Goal: Task Accomplishment & Management: Manage account settings

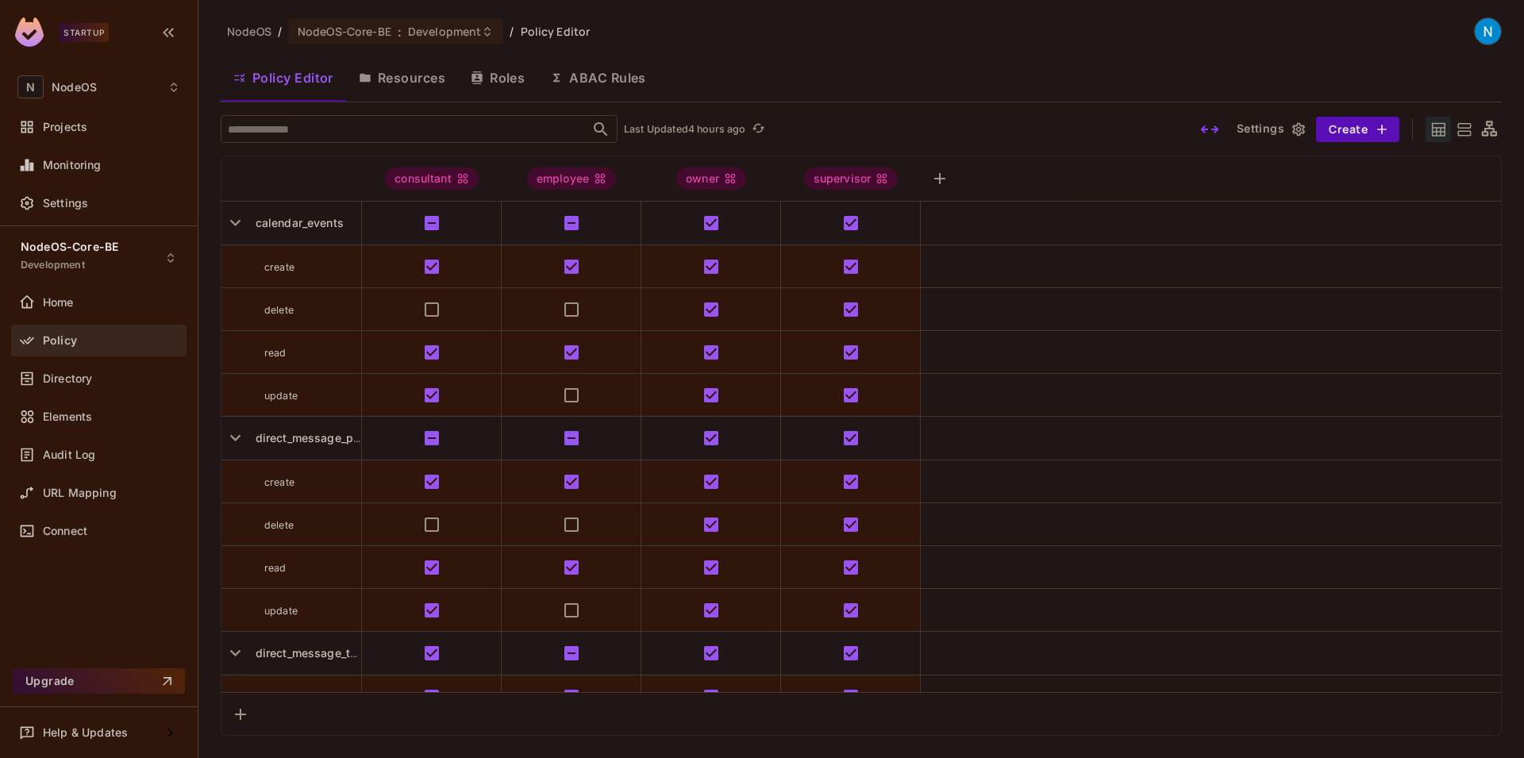
scroll to position [429, 0]
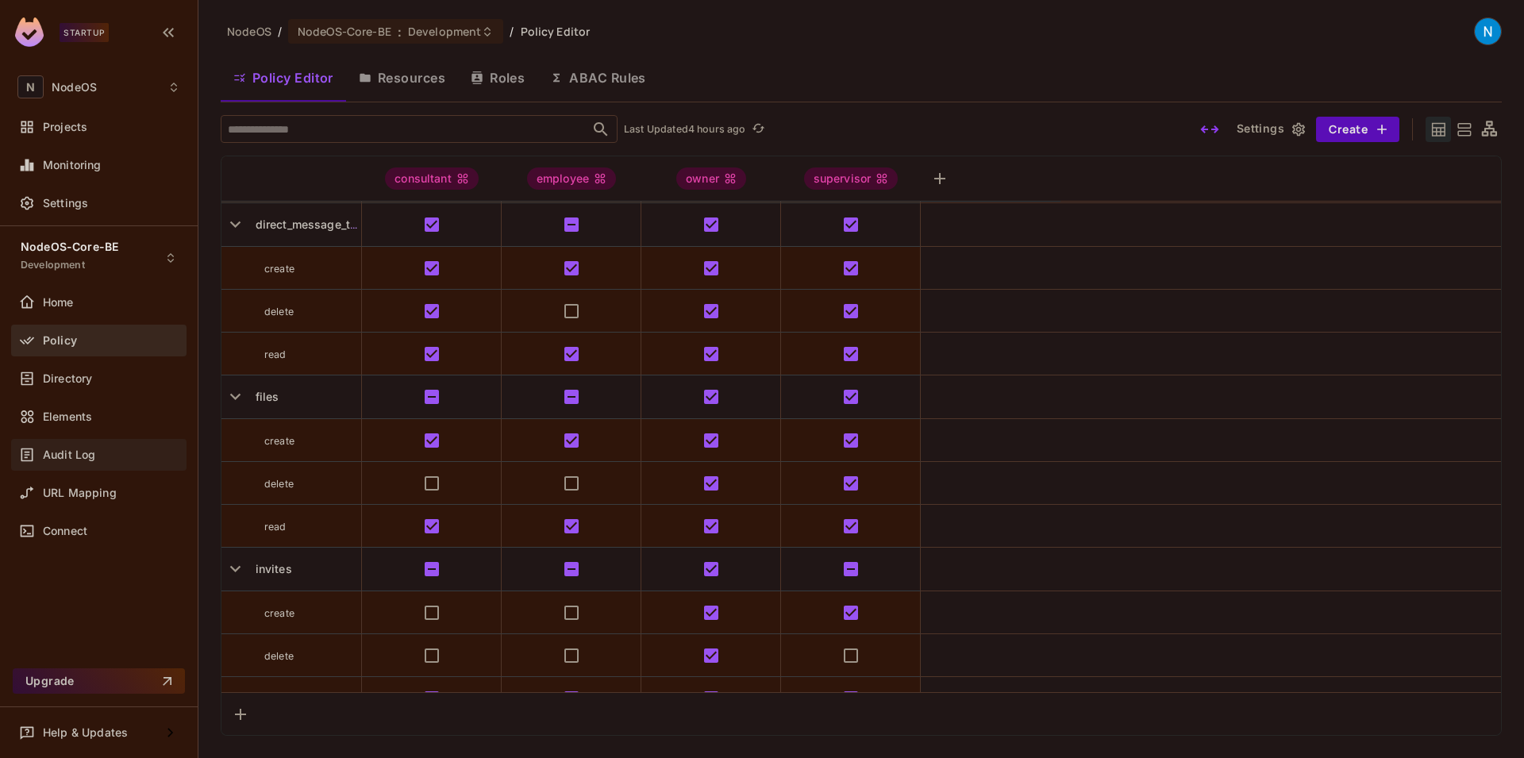
click at [89, 468] on div "Audit Log" at bounding box center [98, 455] width 175 height 32
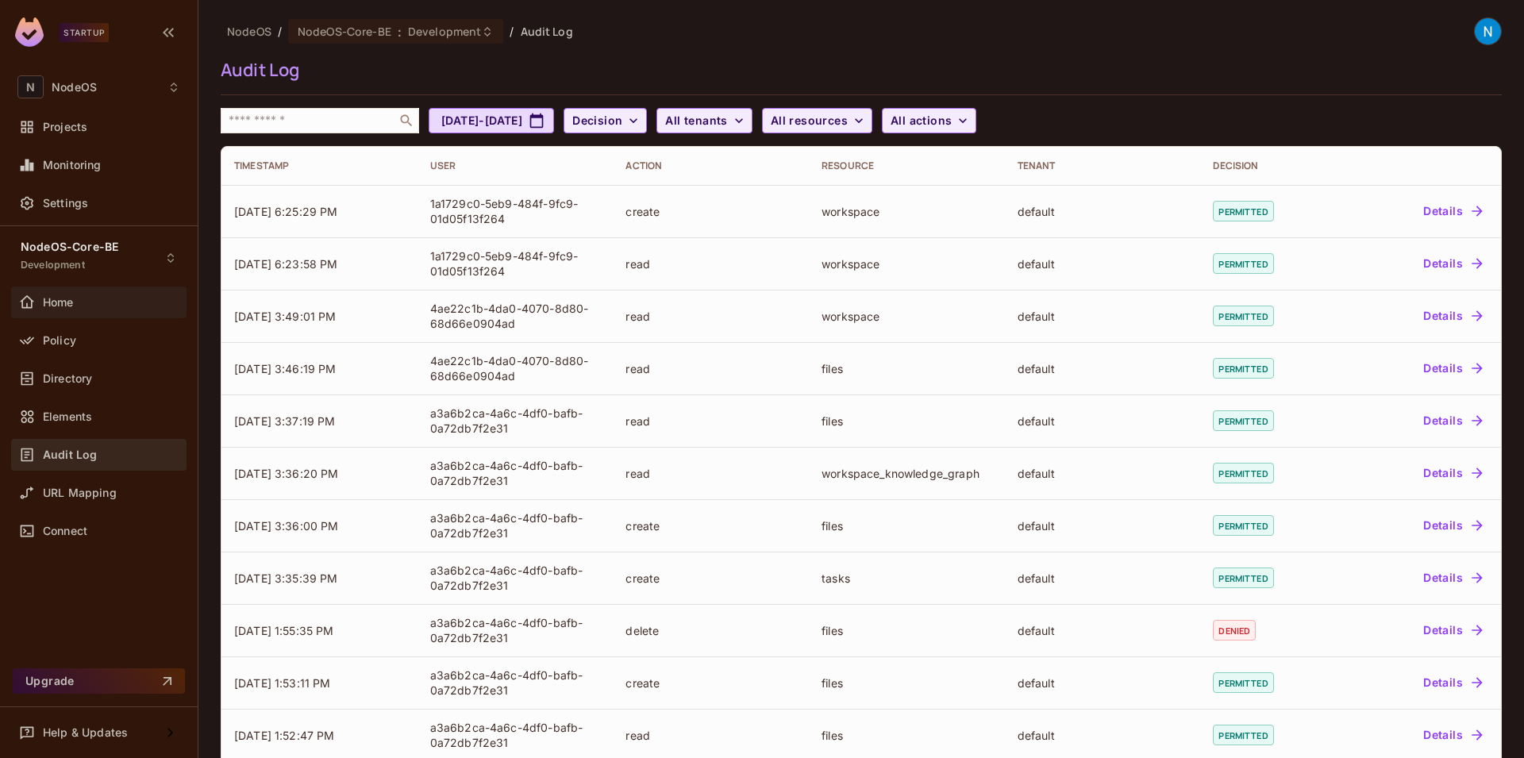
click at [100, 310] on div "Home" at bounding box center [98, 302] width 163 height 19
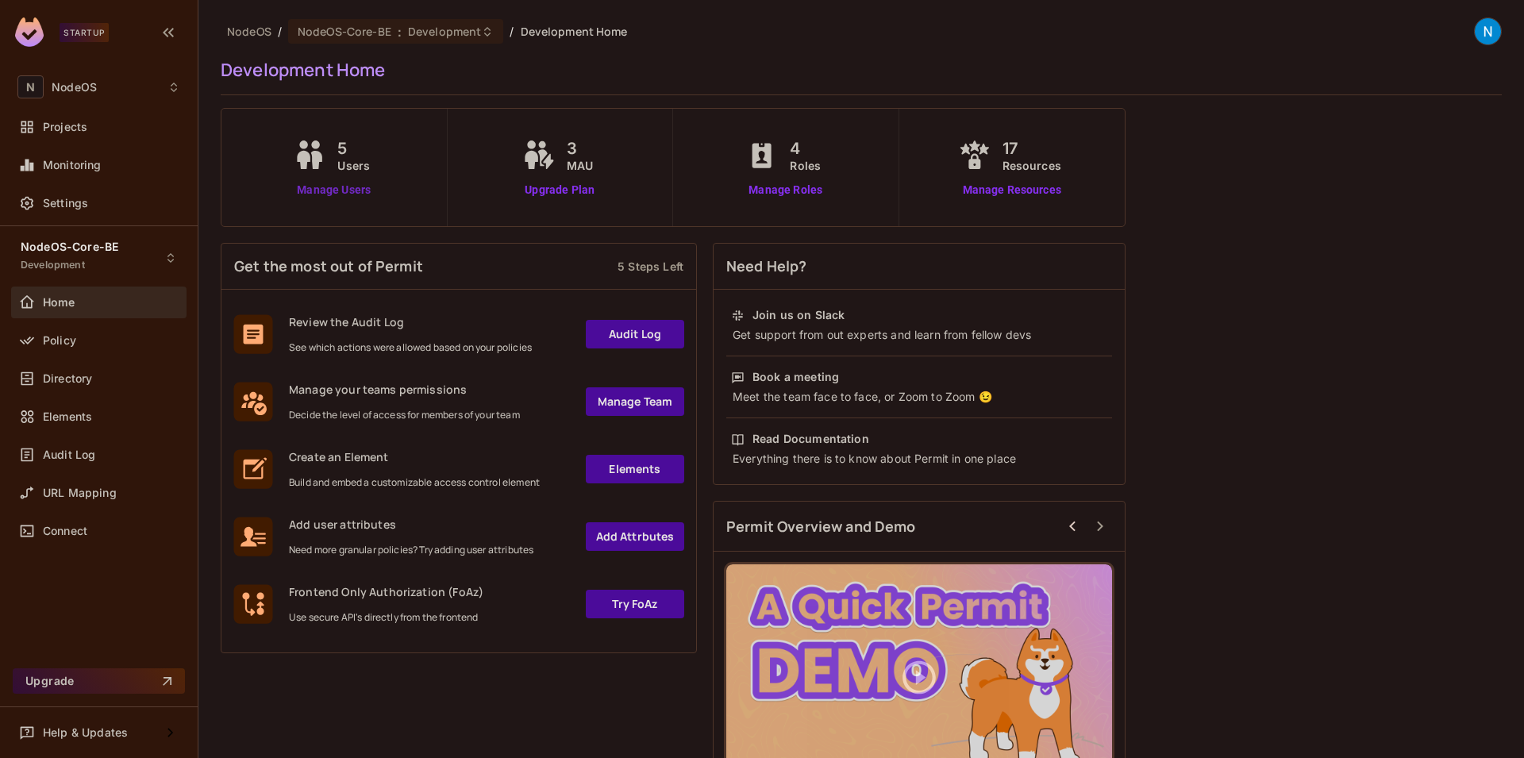
click at [360, 189] on link "Manage Users" at bounding box center [334, 190] width 88 height 17
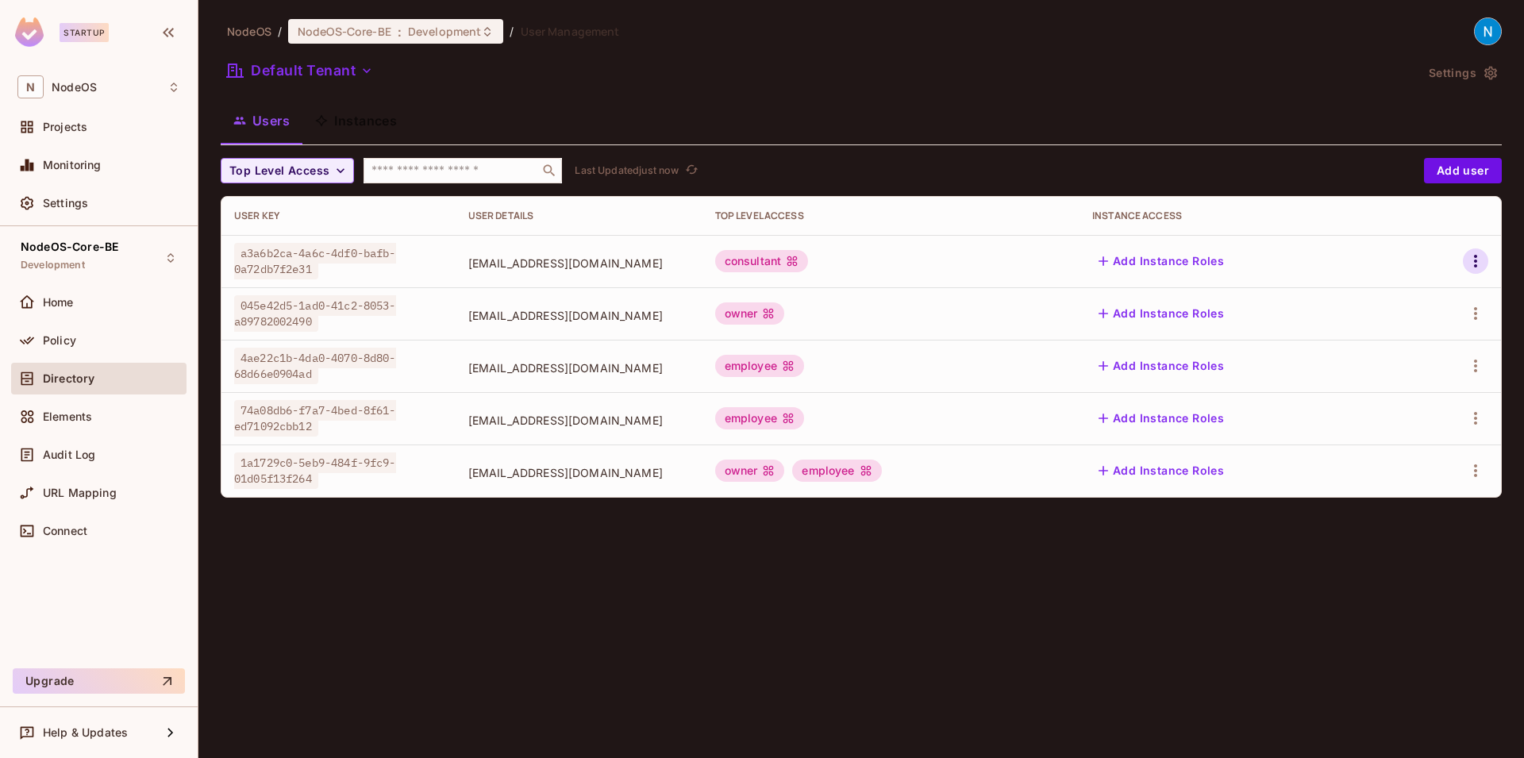
click at [1479, 250] on button "button" at bounding box center [1475, 260] width 25 height 25
click at [1443, 353] on li "Delete User" at bounding box center [1407, 367] width 141 height 35
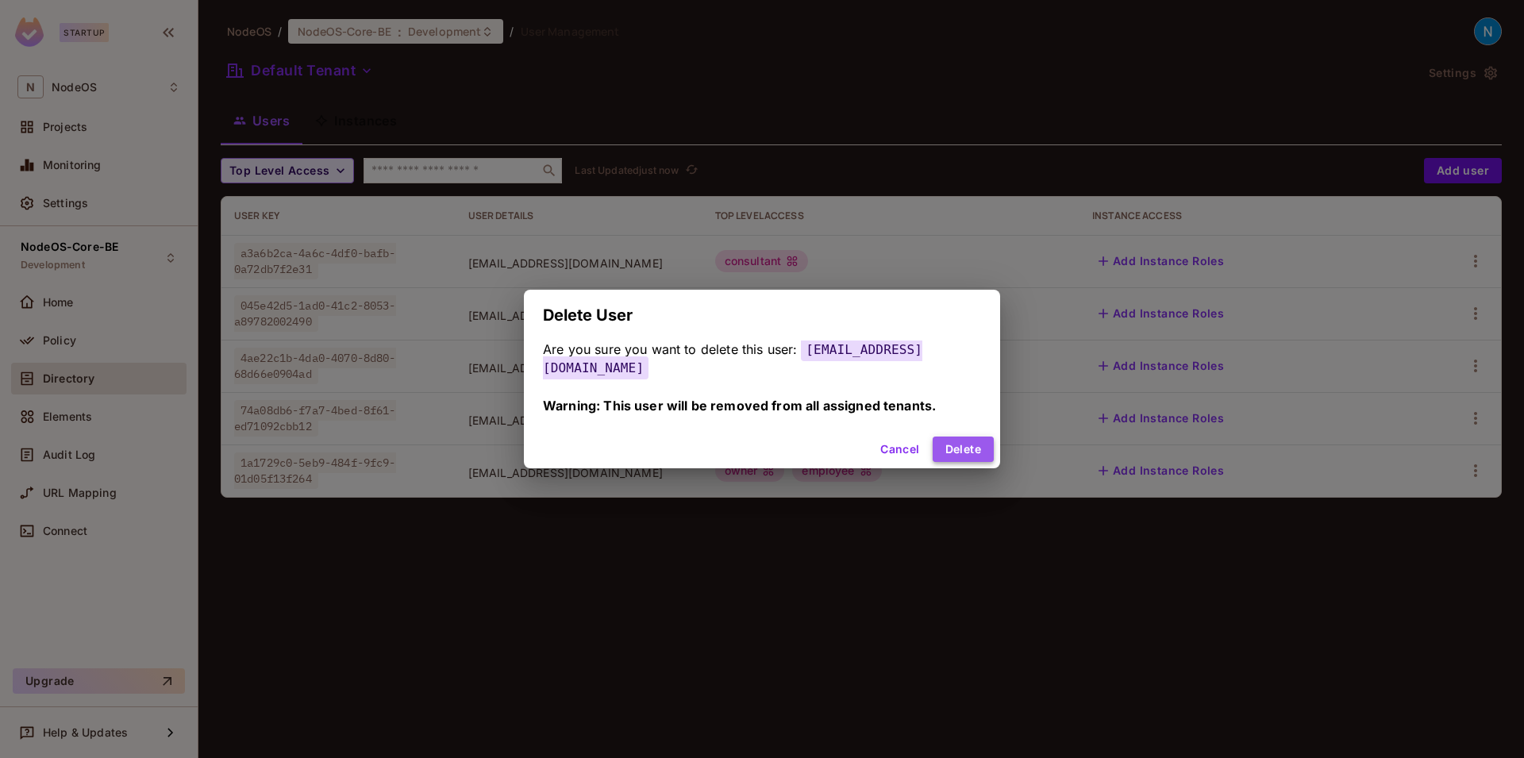
click at [961, 437] on button "Delete" at bounding box center [963, 449] width 61 height 25
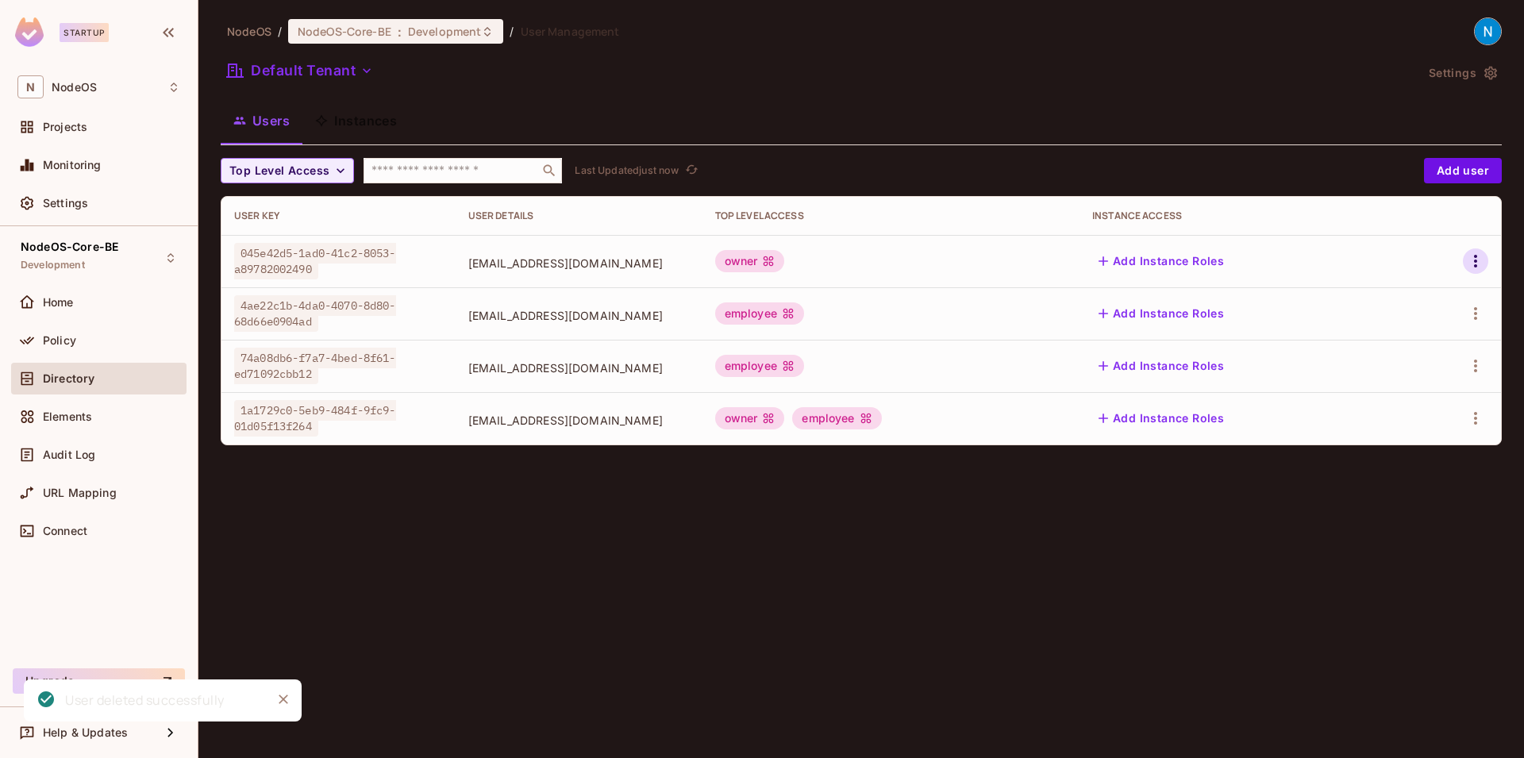
click at [1472, 259] on icon "button" at bounding box center [1475, 261] width 19 height 19
click at [1386, 364] on div "Delete User" at bounding box center [1412, 368] width 63 height 16
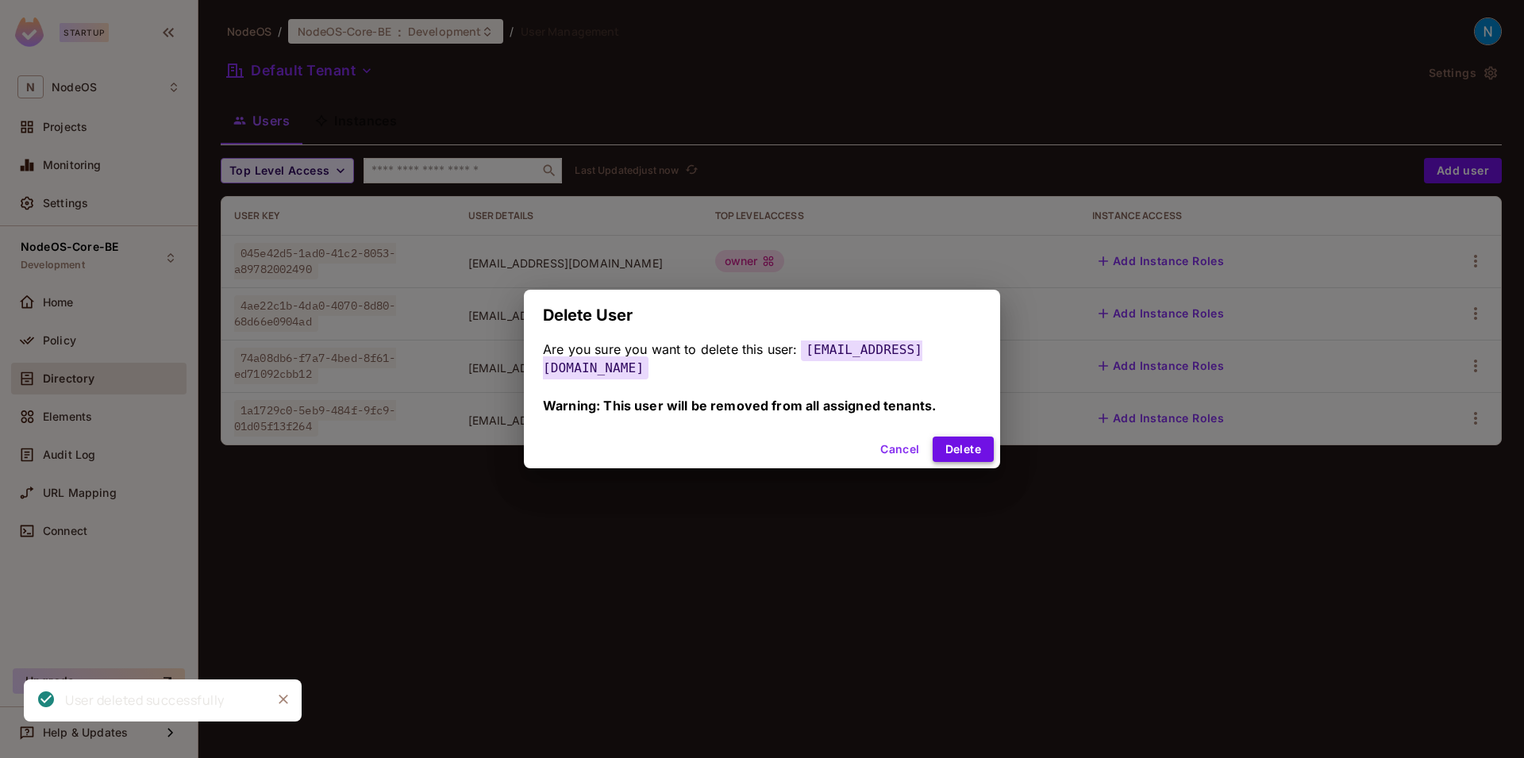
click at [981, 437] on button "Delete" at bounding box center [963, 449] width 61 height 25
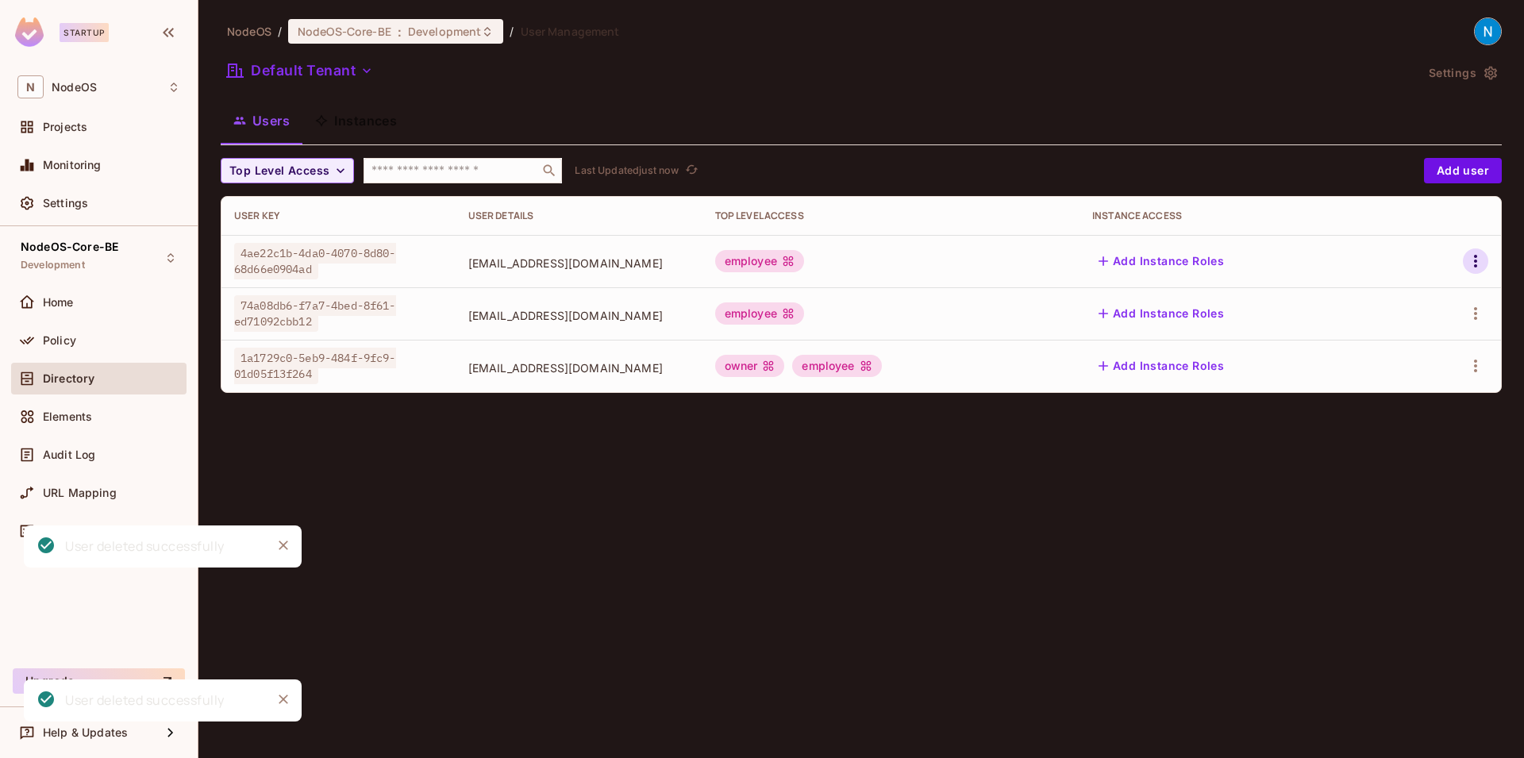
click at [1475, 255] on icon "button" at bounding box center [1475, 261] width 3 height 13
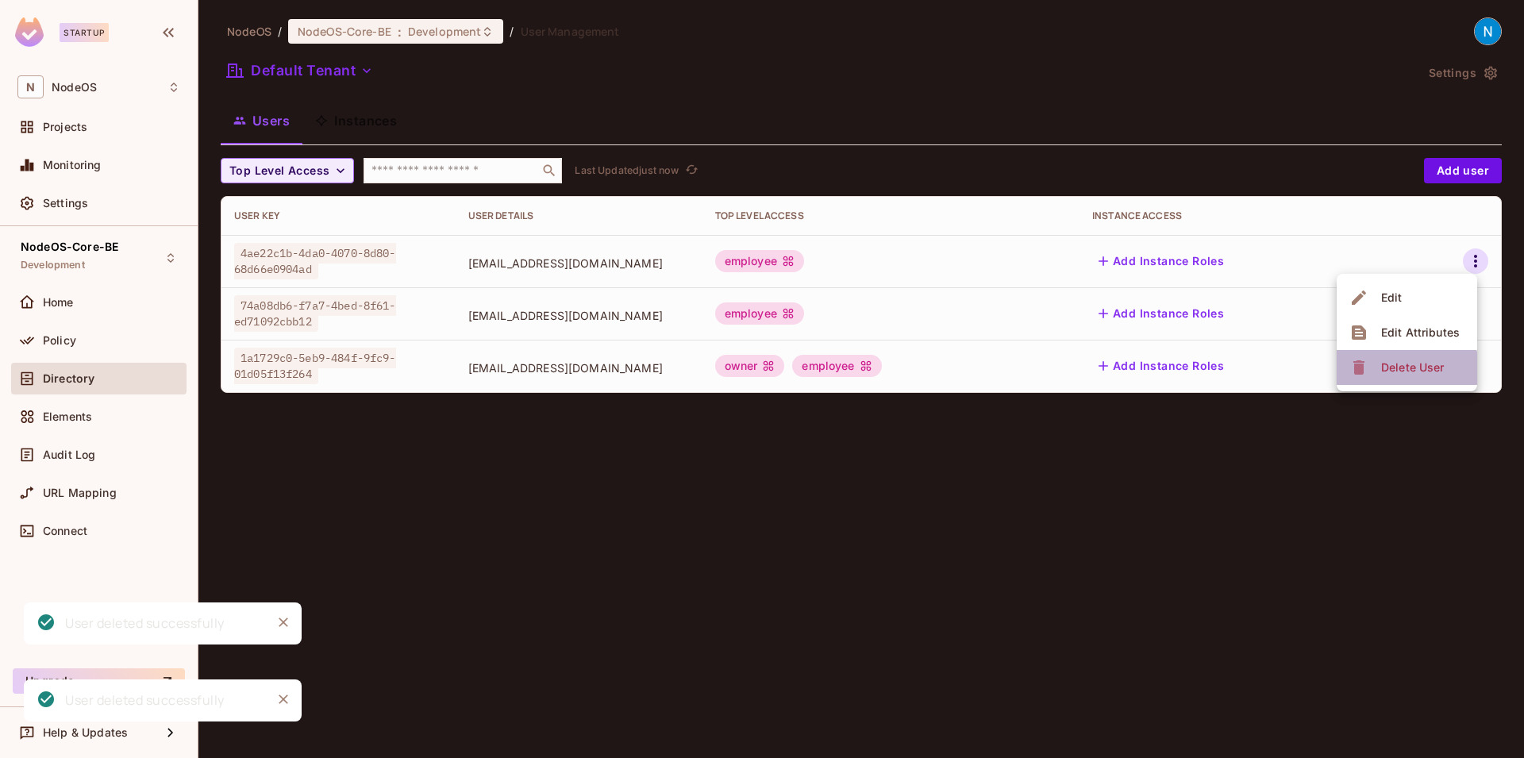
click at [1399, 368] on div "Delete User" at bounding box center [1412, 368] width 63 height 16
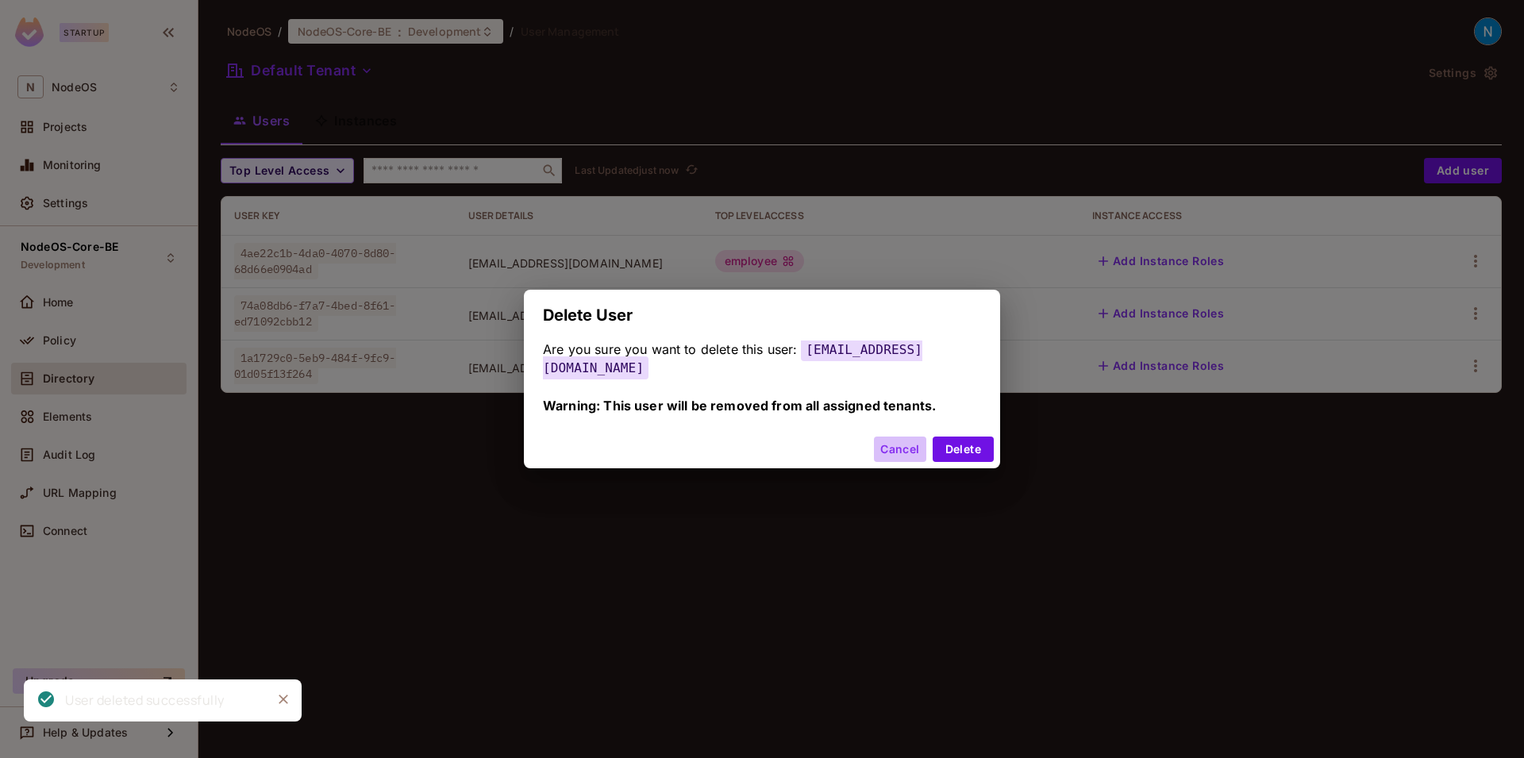
drag, startPoint x: 910, startPoint y: 431, endPoint x: 922, endPoint y: 433, distance: 12.1
click at [911, 437] on button "Cancel" at bounding box center [900, 449] width 52 height 25
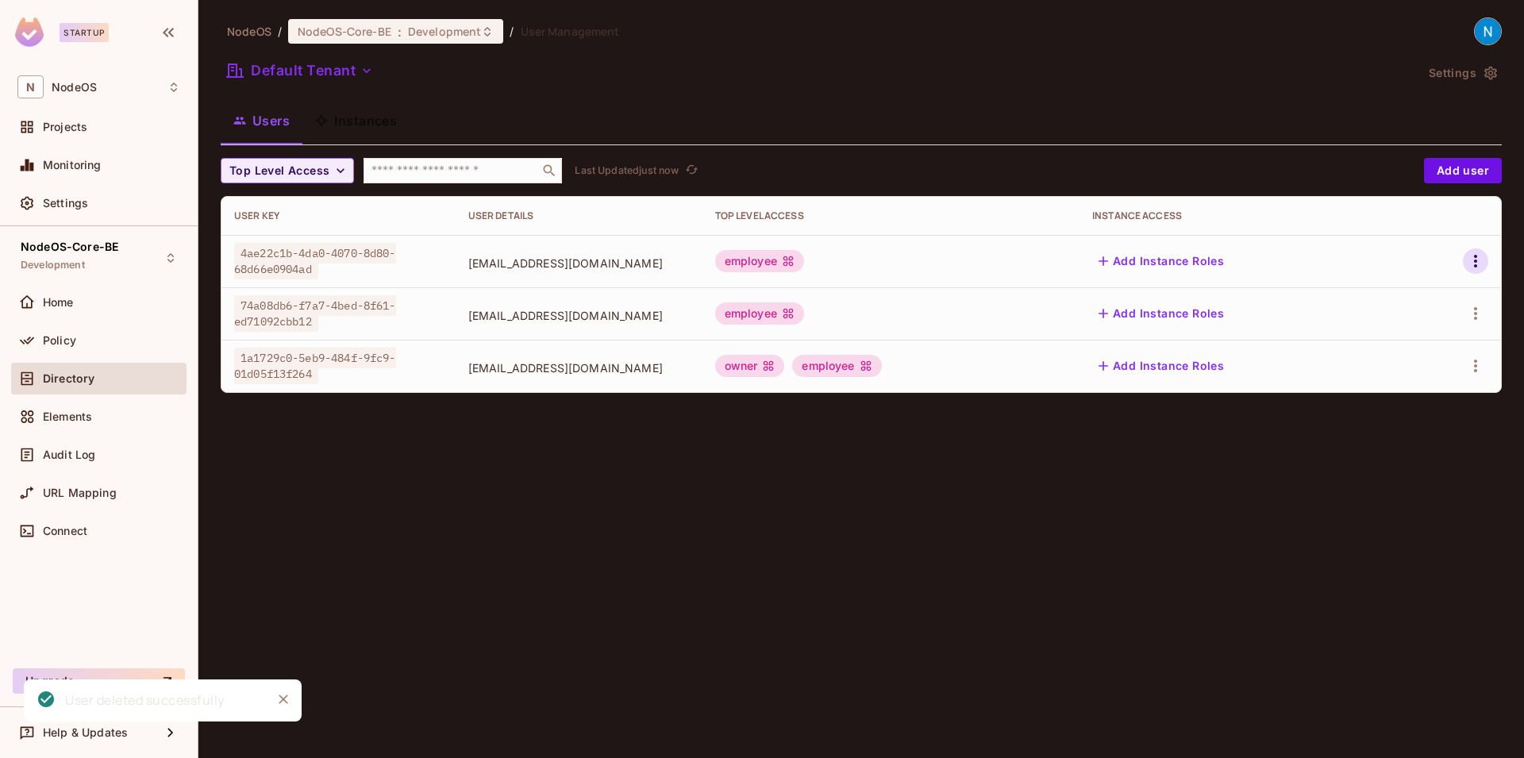
click at [1471, 260] on icon "button" at bounding box center [1475, 261] width 19 height 19
click at [1411, 368] on div "Delete User" at bounding box center [1412, 368] width 63 height 16
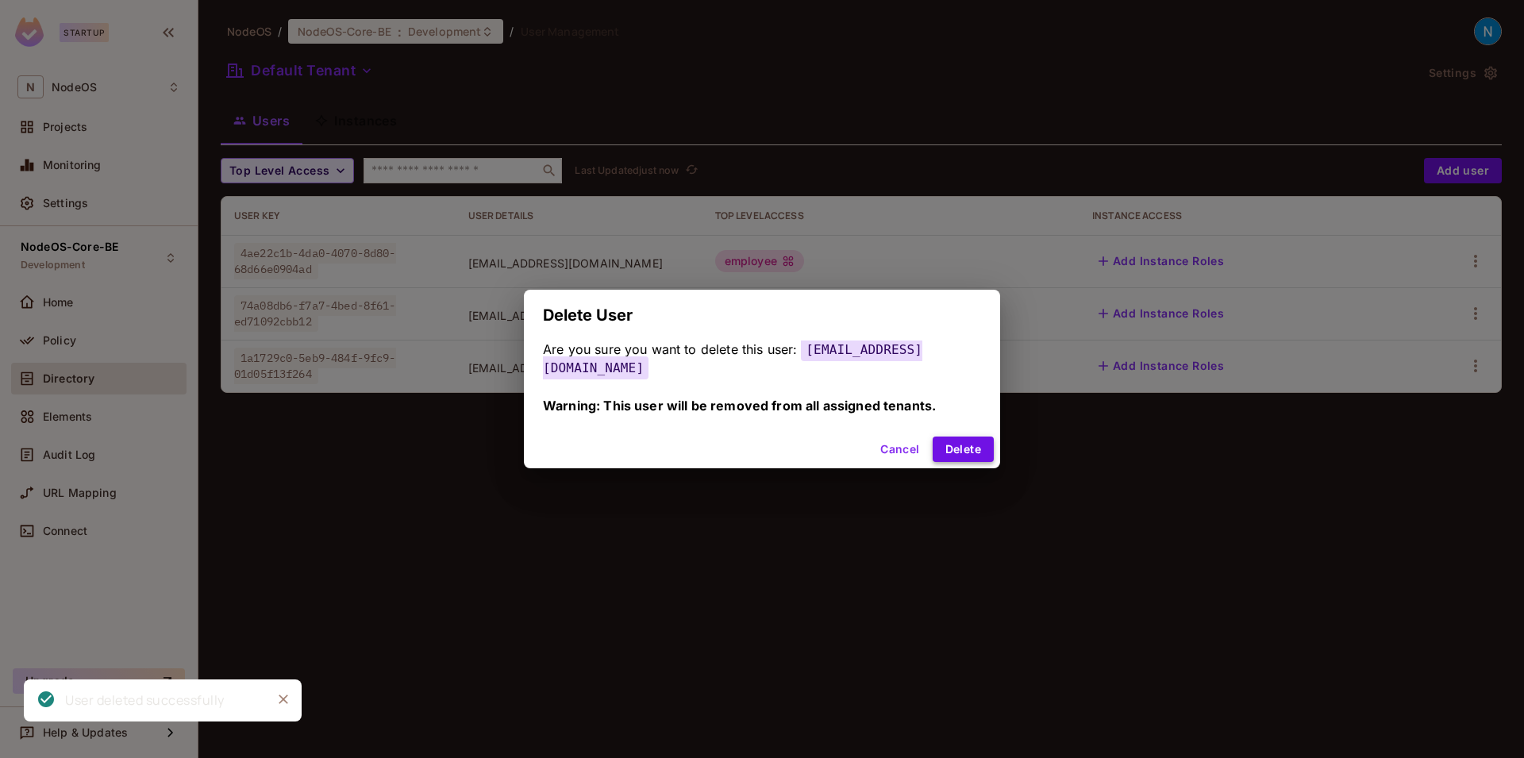
click at [962, 446] on button "Delete" at bounding box center [963, 449] width 61 height 25
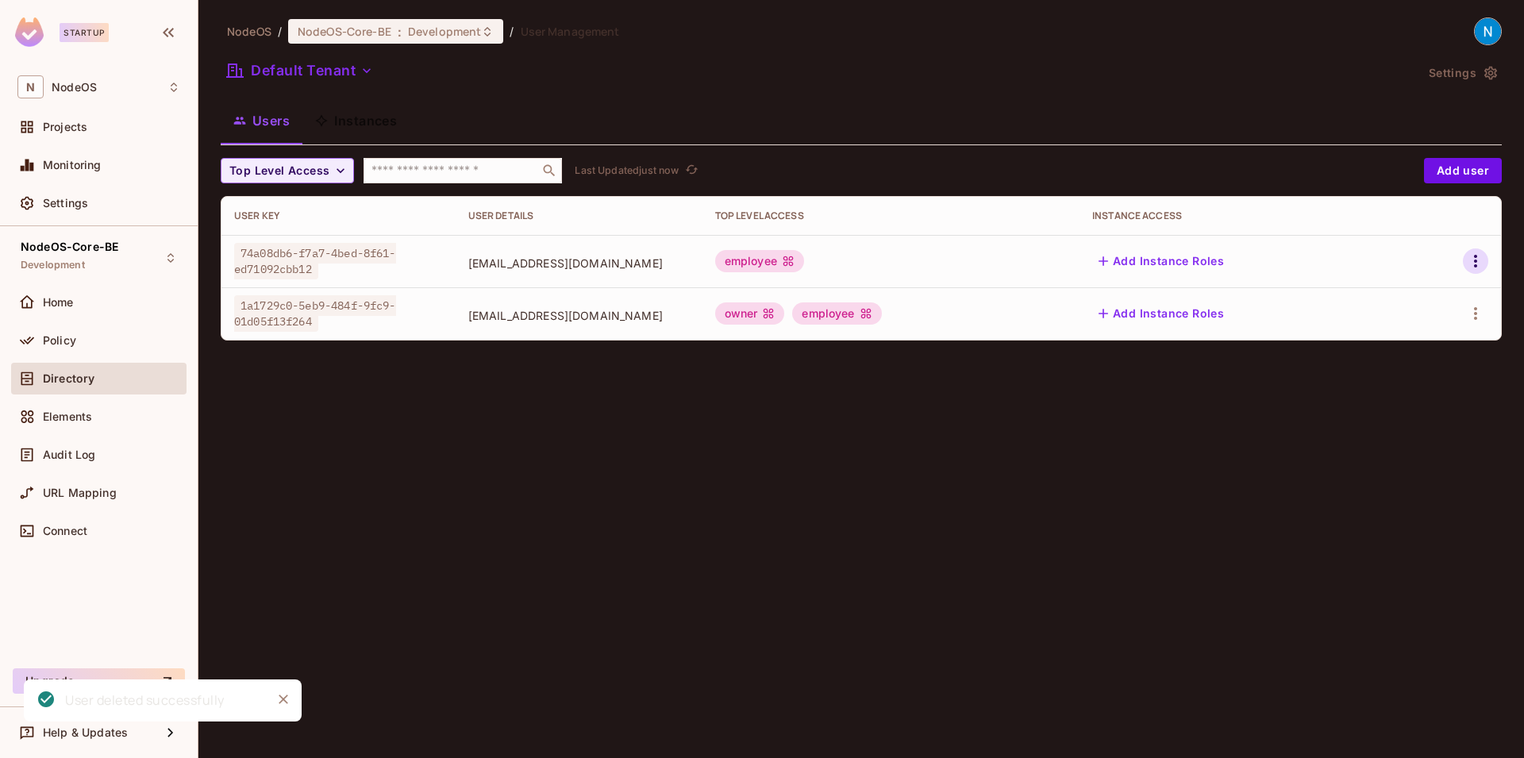
click at [1484, 256] on icon "button" at bounding box center [1475, 261] width 19 height 19
click at [1411, 365] on div "Delete User" at bounding box center [1412, 368] width 63 height 16
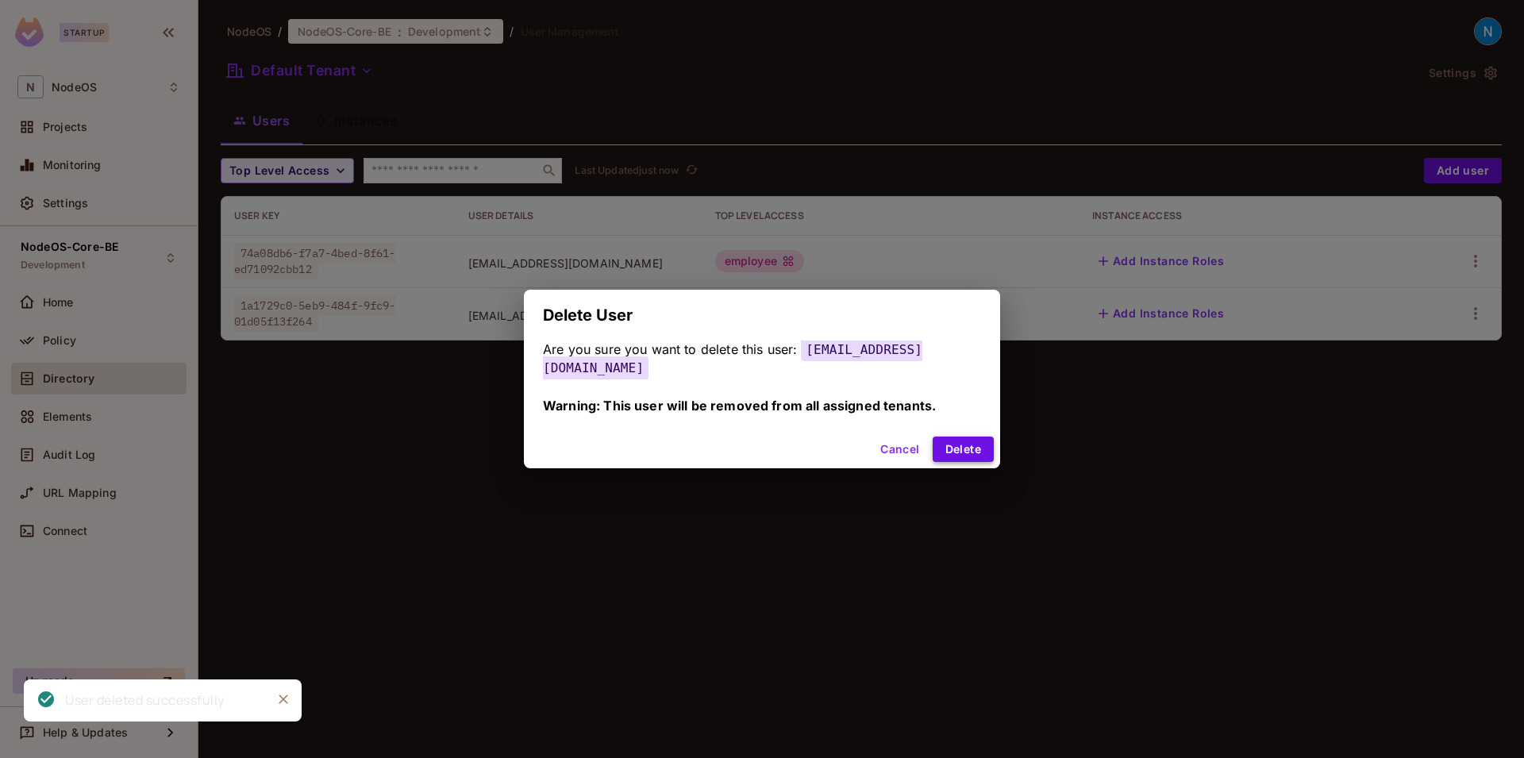
click at [946, 430] on div "Cancel Delete" at bounding box center [762, 449] width 476 height 38
click at [955, 437] on button "Delete" at bounding box center [963, 449] width 61 height 25
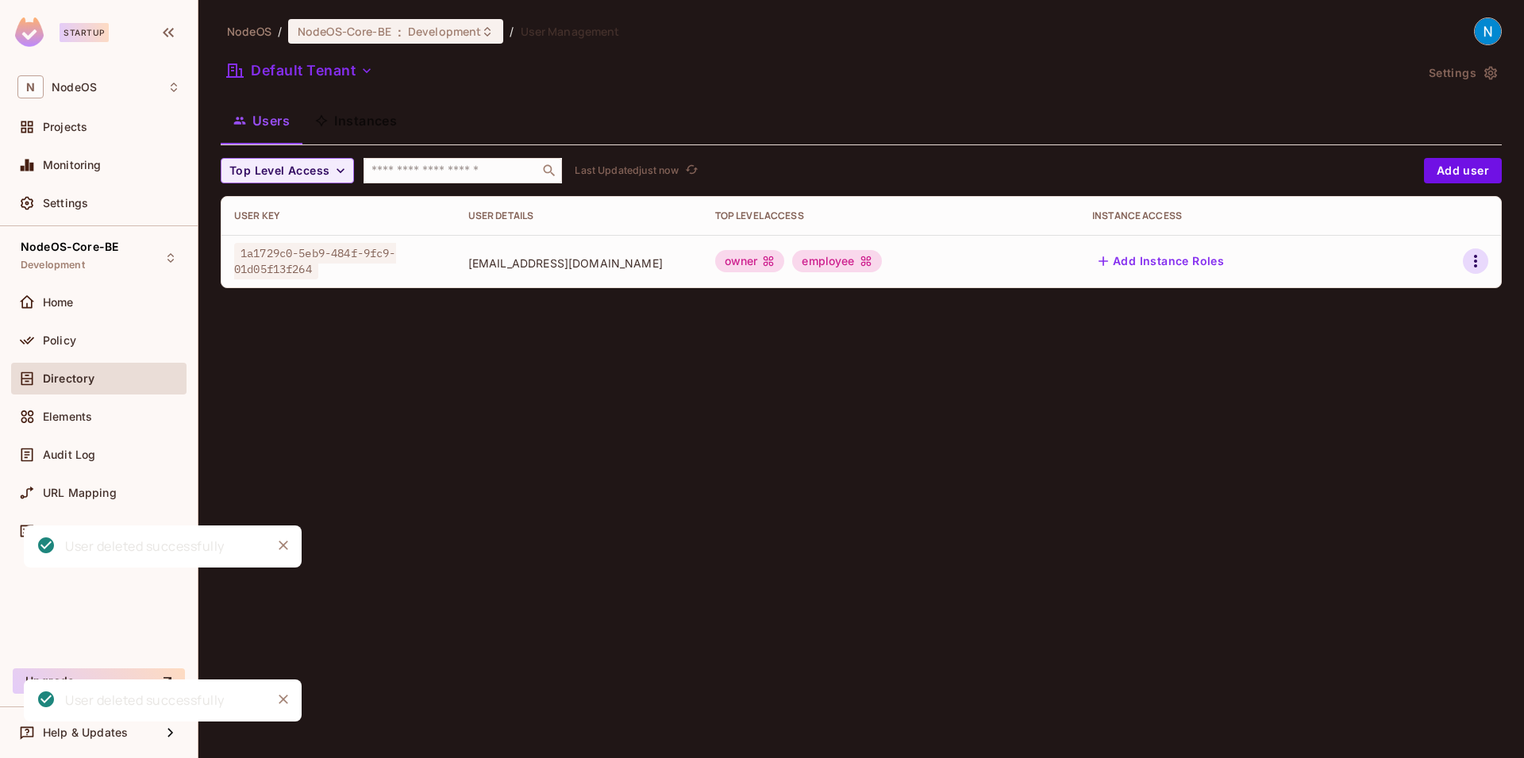
click at [1474, 266] on icon "button" at bounding box center [1475, 261] width 3 height 13
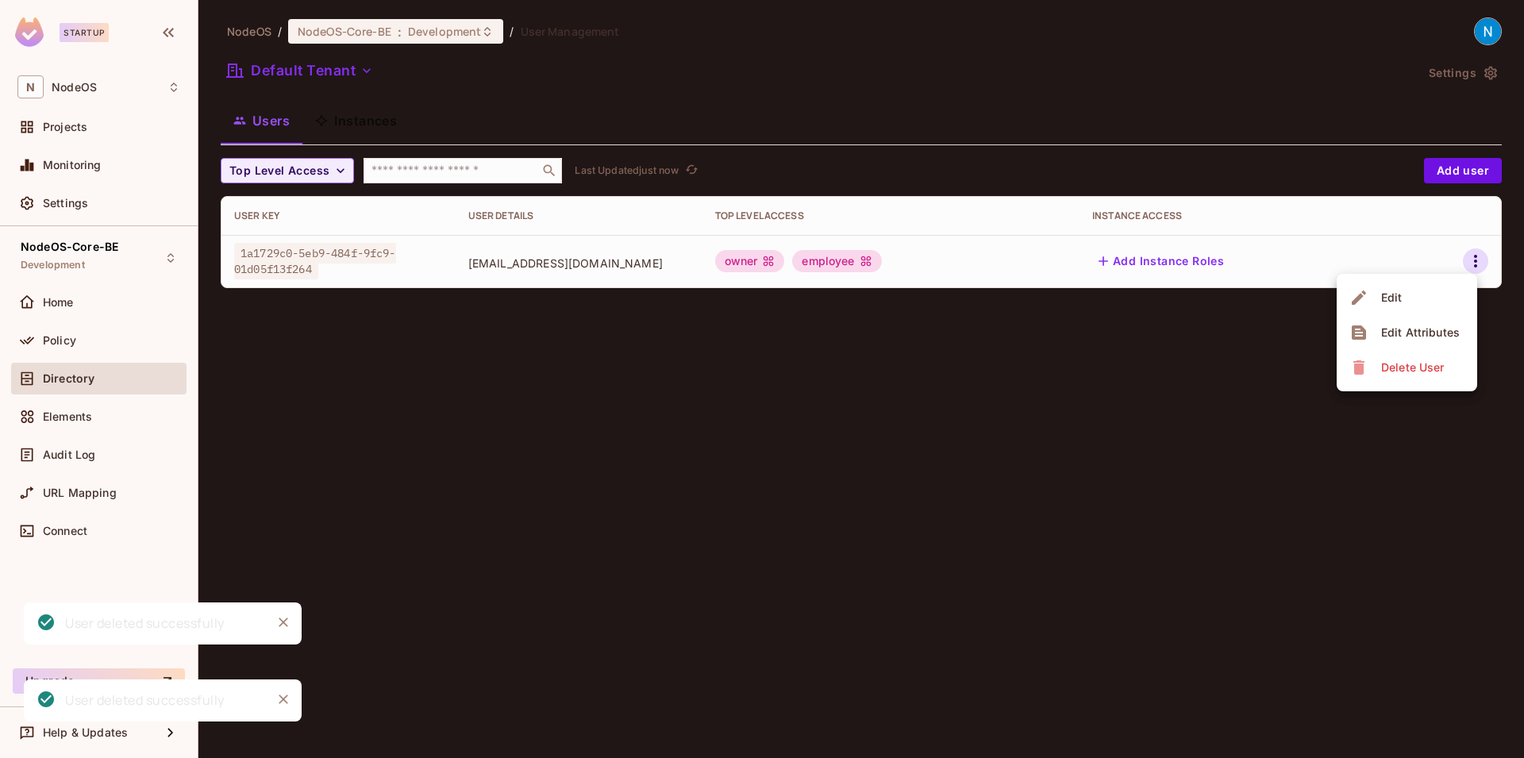
click at [1401, 358] on span "Delete User" at bounding box center [1413, 367] width 72 height 25
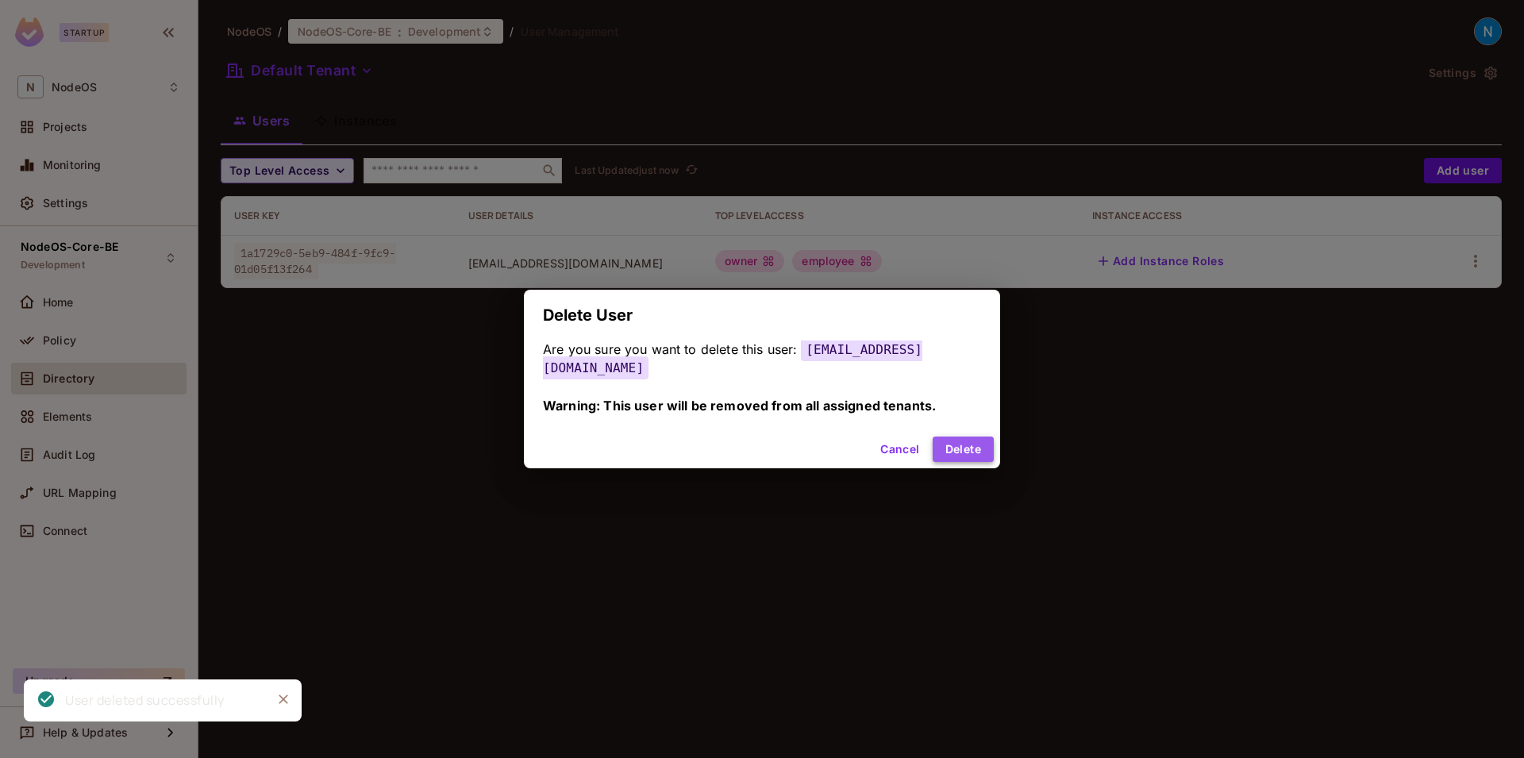
click at [983, 437] on button "Delete" at bounding box center [963, 449] width 61 height 25
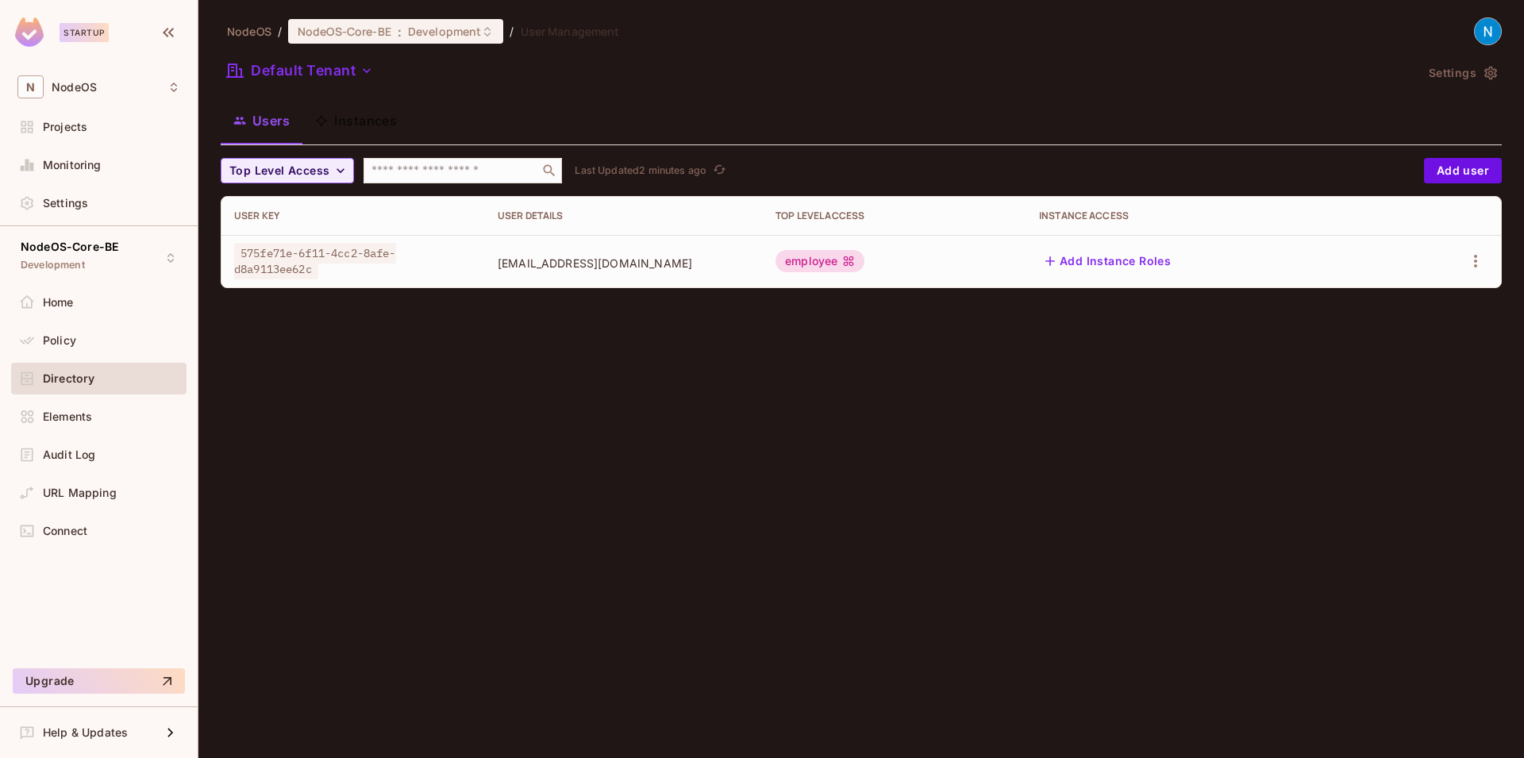
click at [1481, 248] on div at bounding box center [1444, 260] width 87 height 25
click at [1481, 252] on icon "button" at bounding box center [1475, 261] width 19 height 19
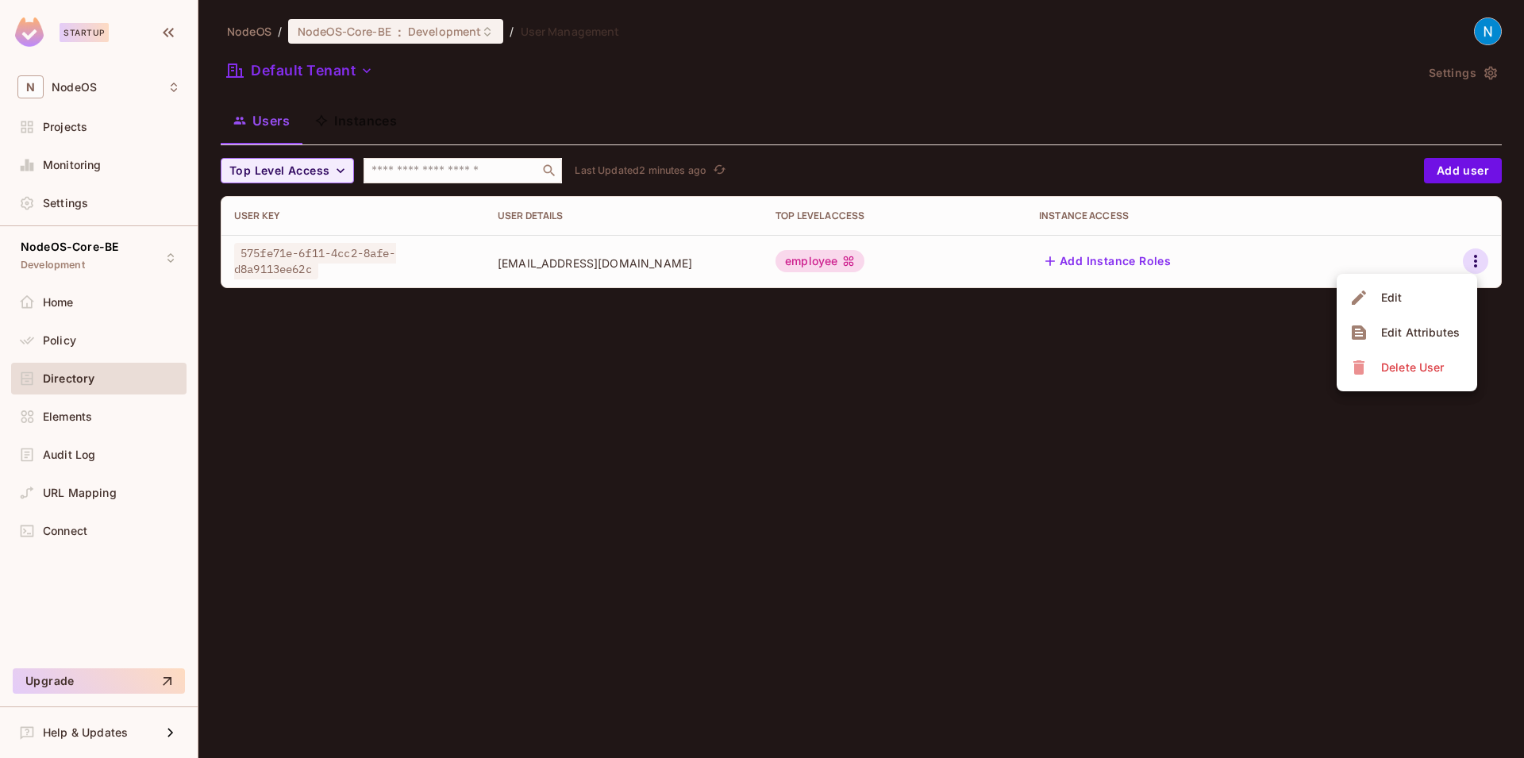
click at [1412, 362] on div "Delete User" at bounding box center [1412, 368] width 63 height 16
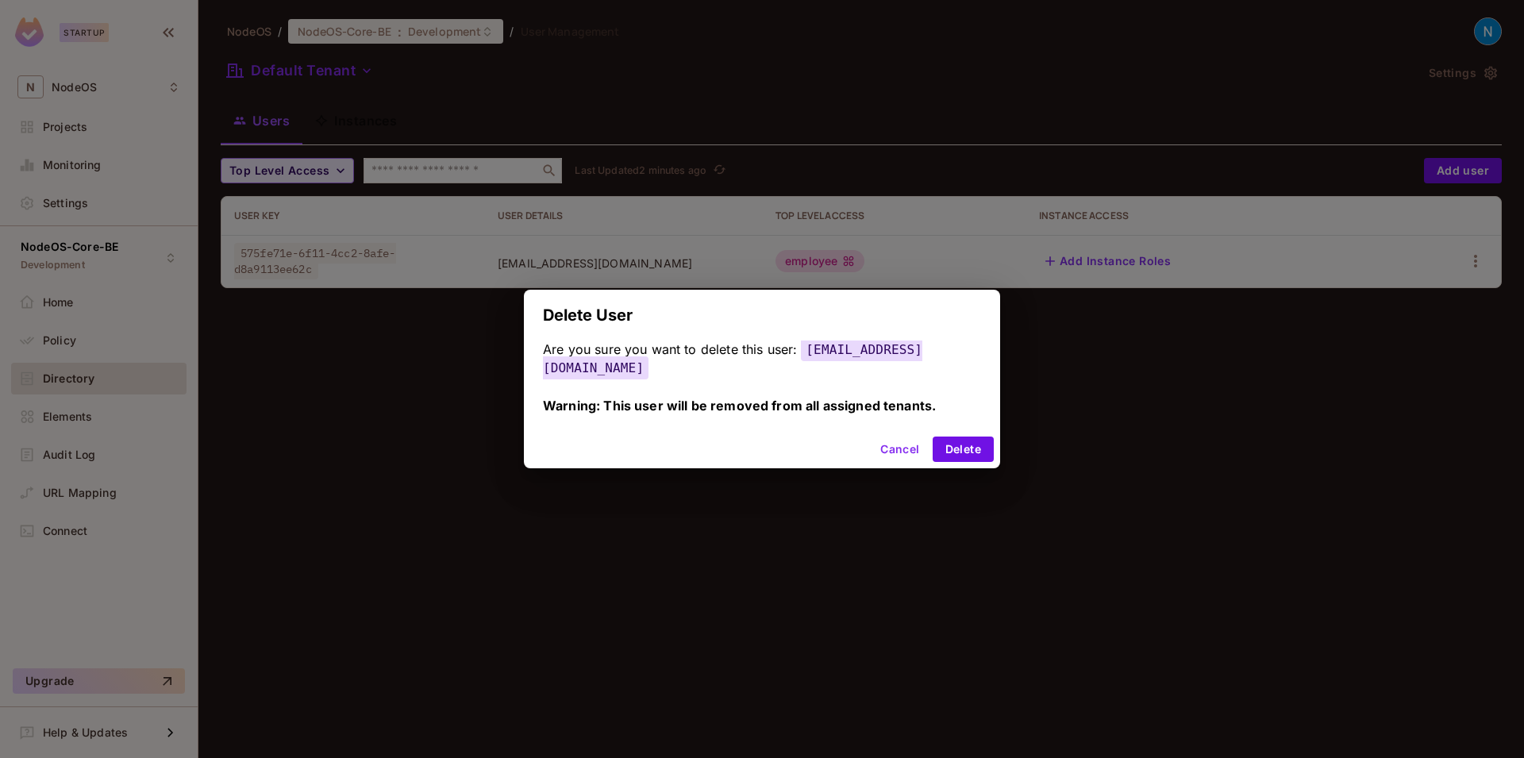
click at [966, 430] on div "Cancel Delete" at bounding box center [762, 449] width 476 height 38
click at [990, 441] on button "Delete" at bounding box center [963, 449] width 61 height 25
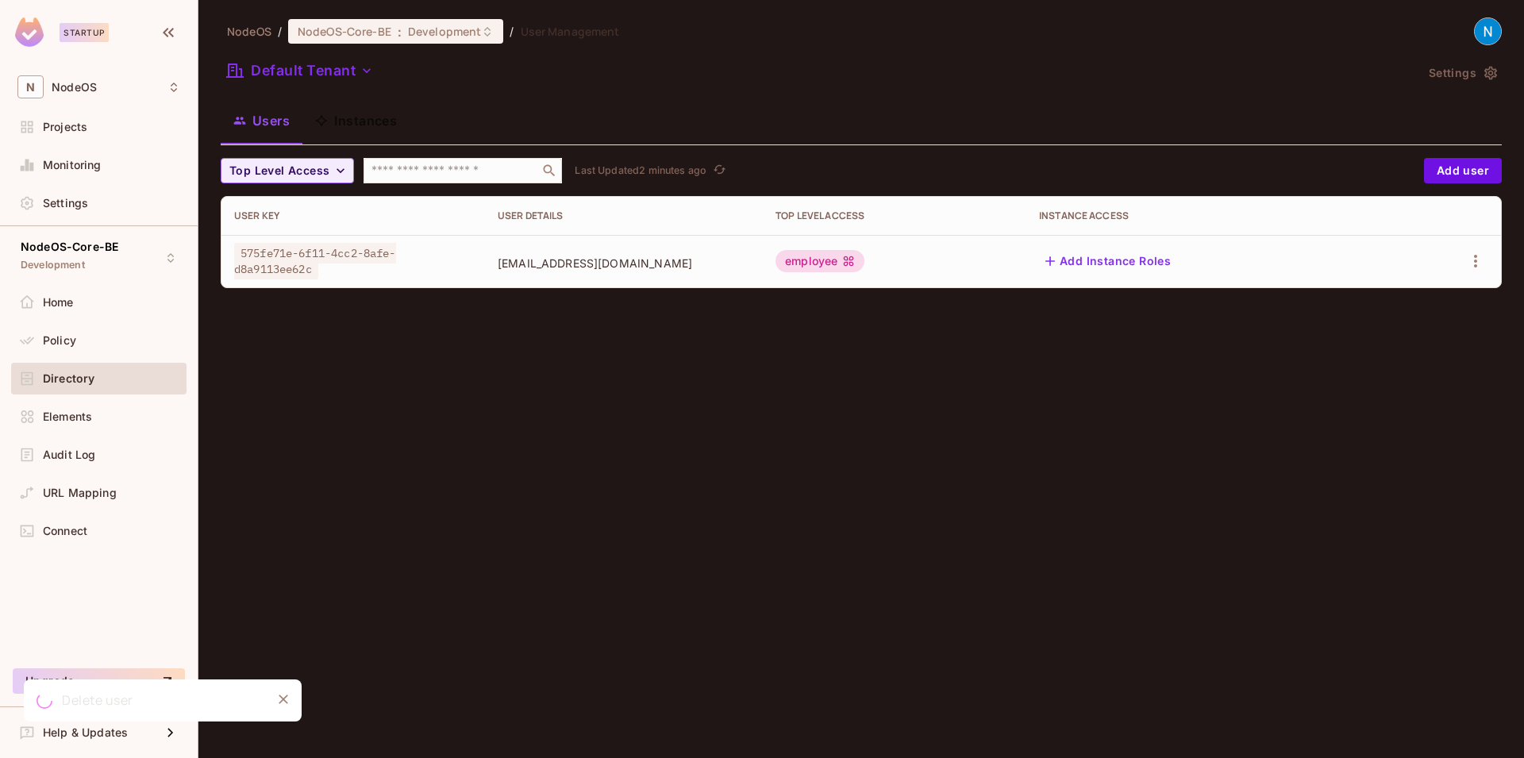
click at [1126, 436] on div "NodeOS / NodeOS-Core-BE : Development / User Management Default Tenant Settings…" at bounding box center [861, 379] width 1326 height 758
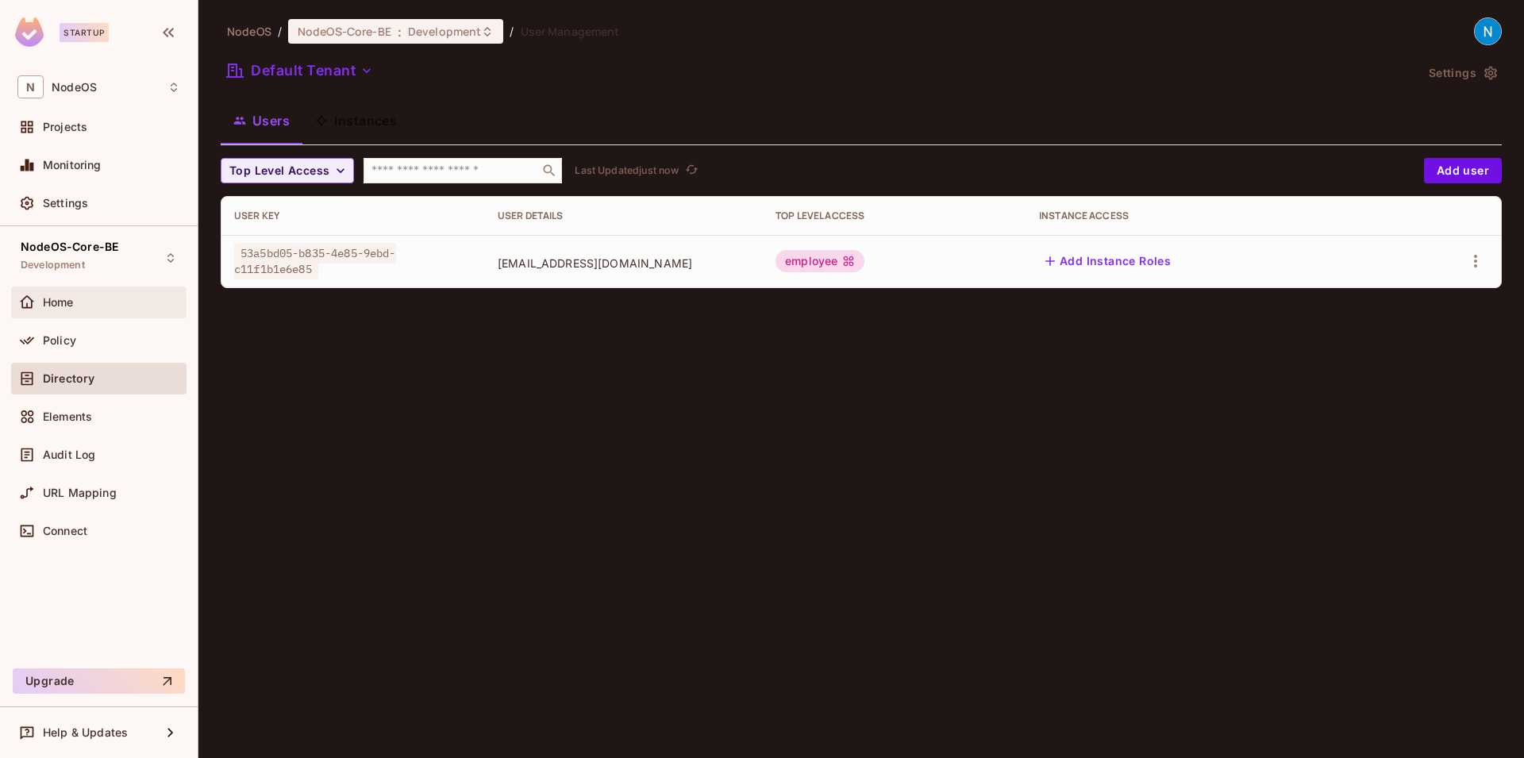
click at [76, 303] on div "Home" at bounding box center [111, 302] width 137 height 13
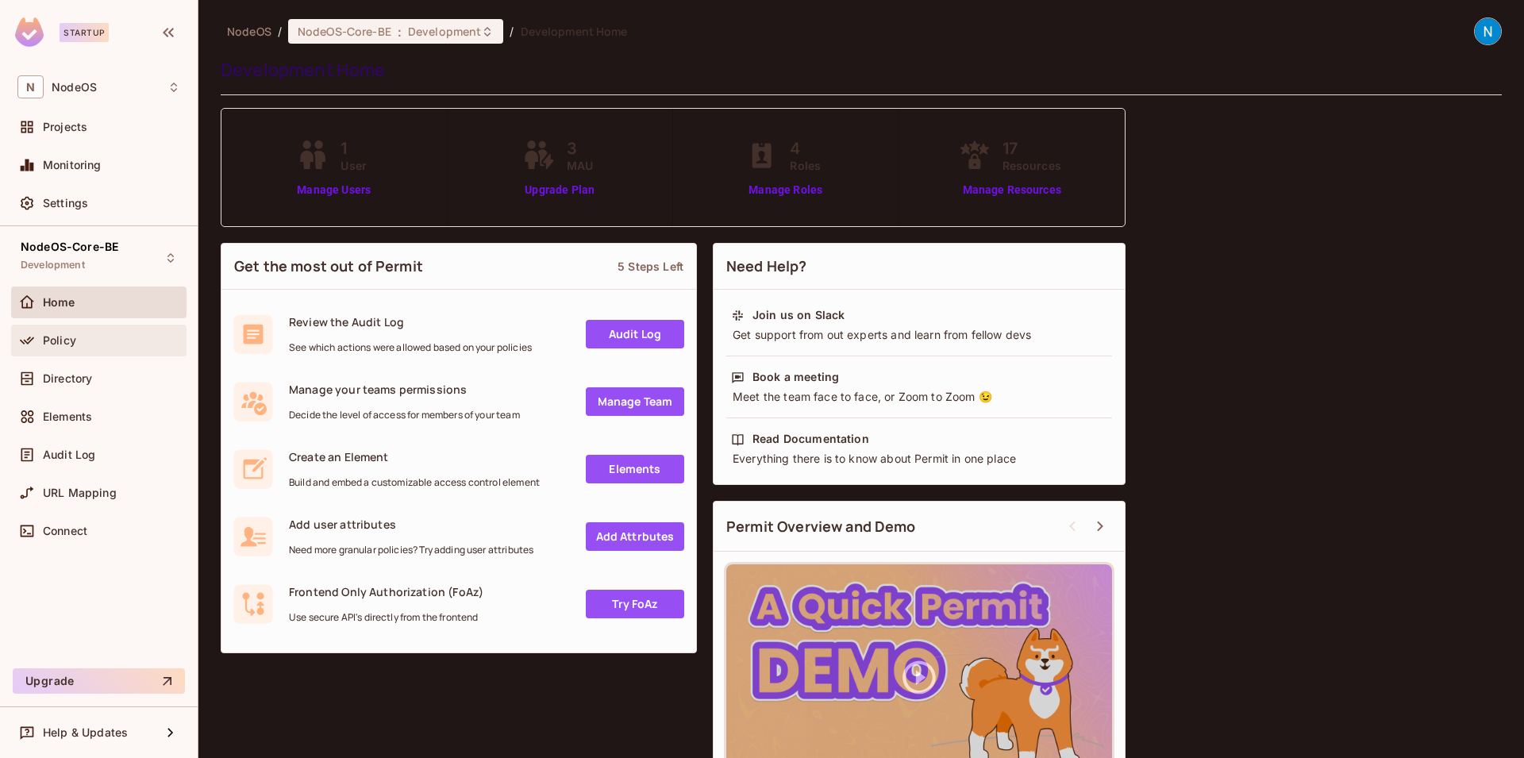
click at [121, 348] on div "Policy" at bounding box center [98, 340] width 163 height 19
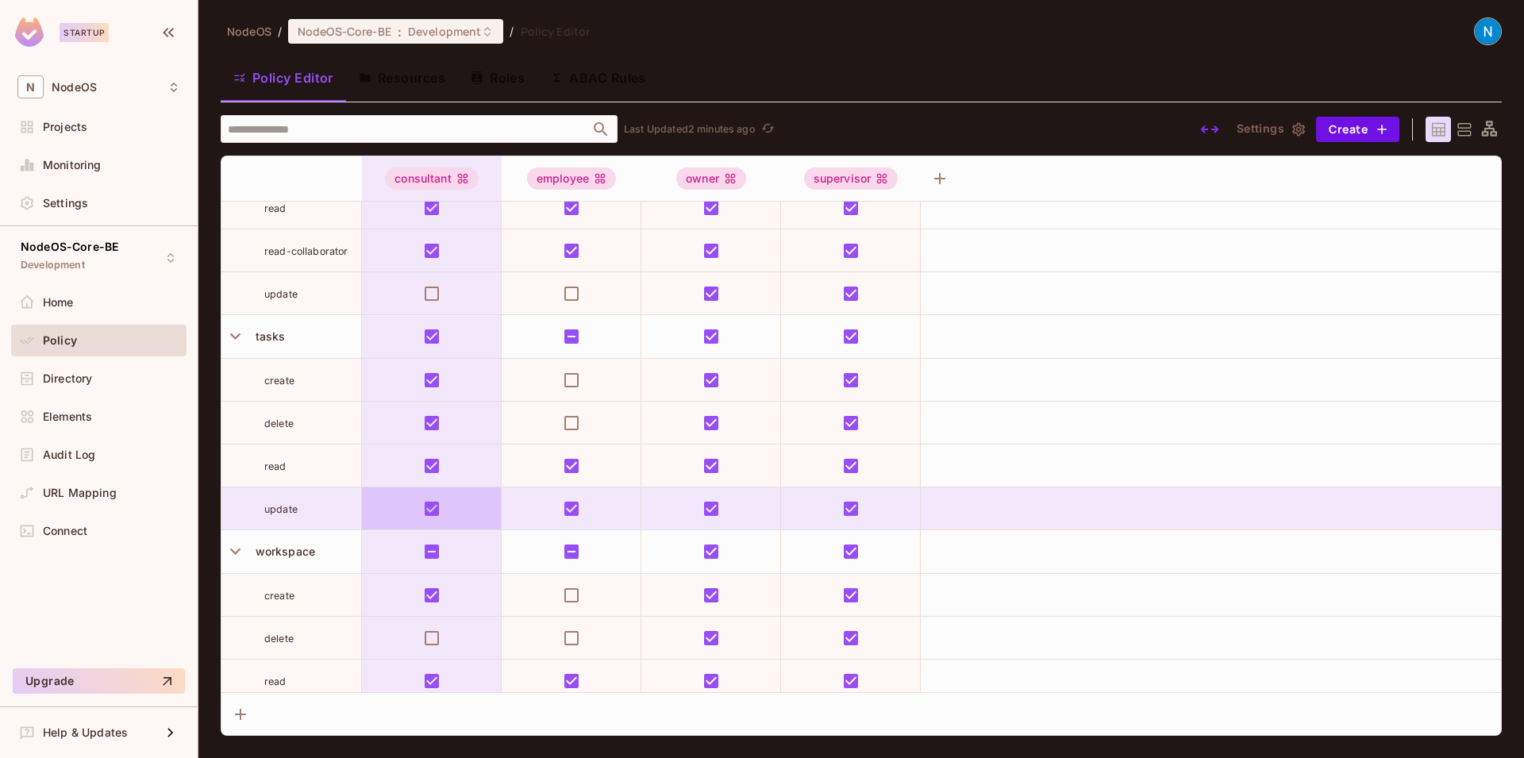
scroll to position [2767, 0]
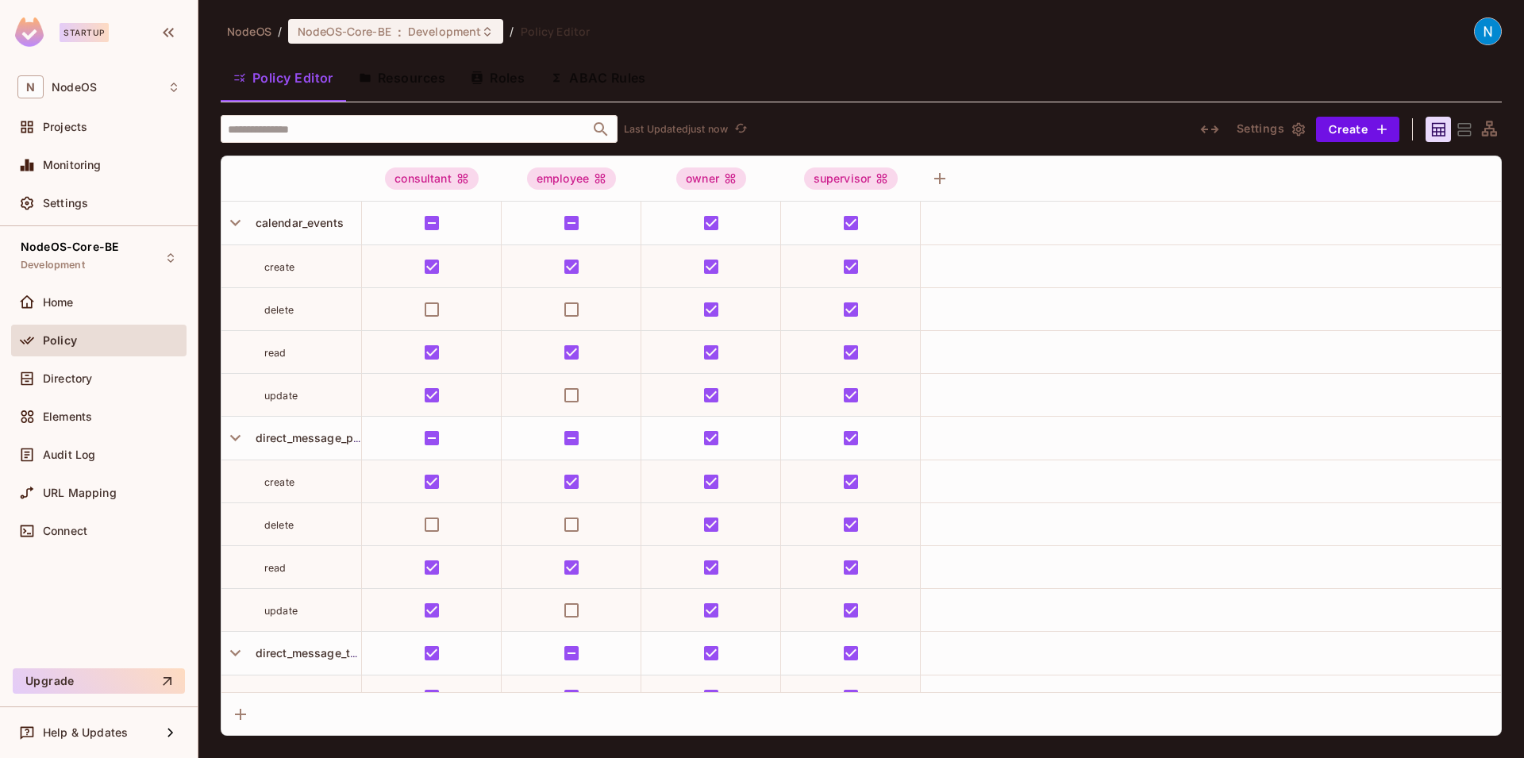
click at [260, 29] on span "NodeOS" at bounding box center [249, 31] width 44 height 15
click at [58, 87] on span "NodeOS" at bounding box center [74, 87] width 45 height 13
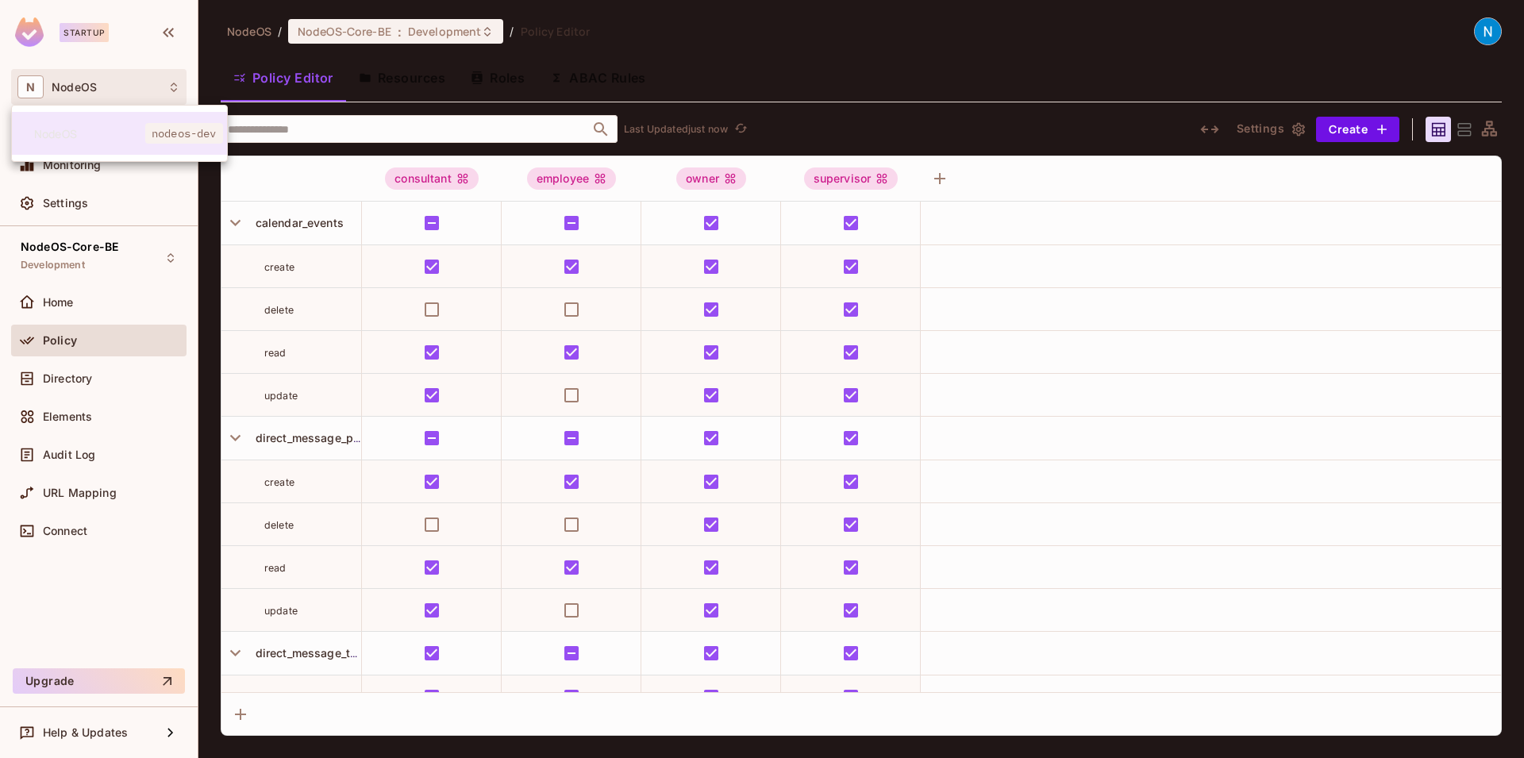
click at [101, 34] on div at bounding box center [762, 379] width 1524 height 758
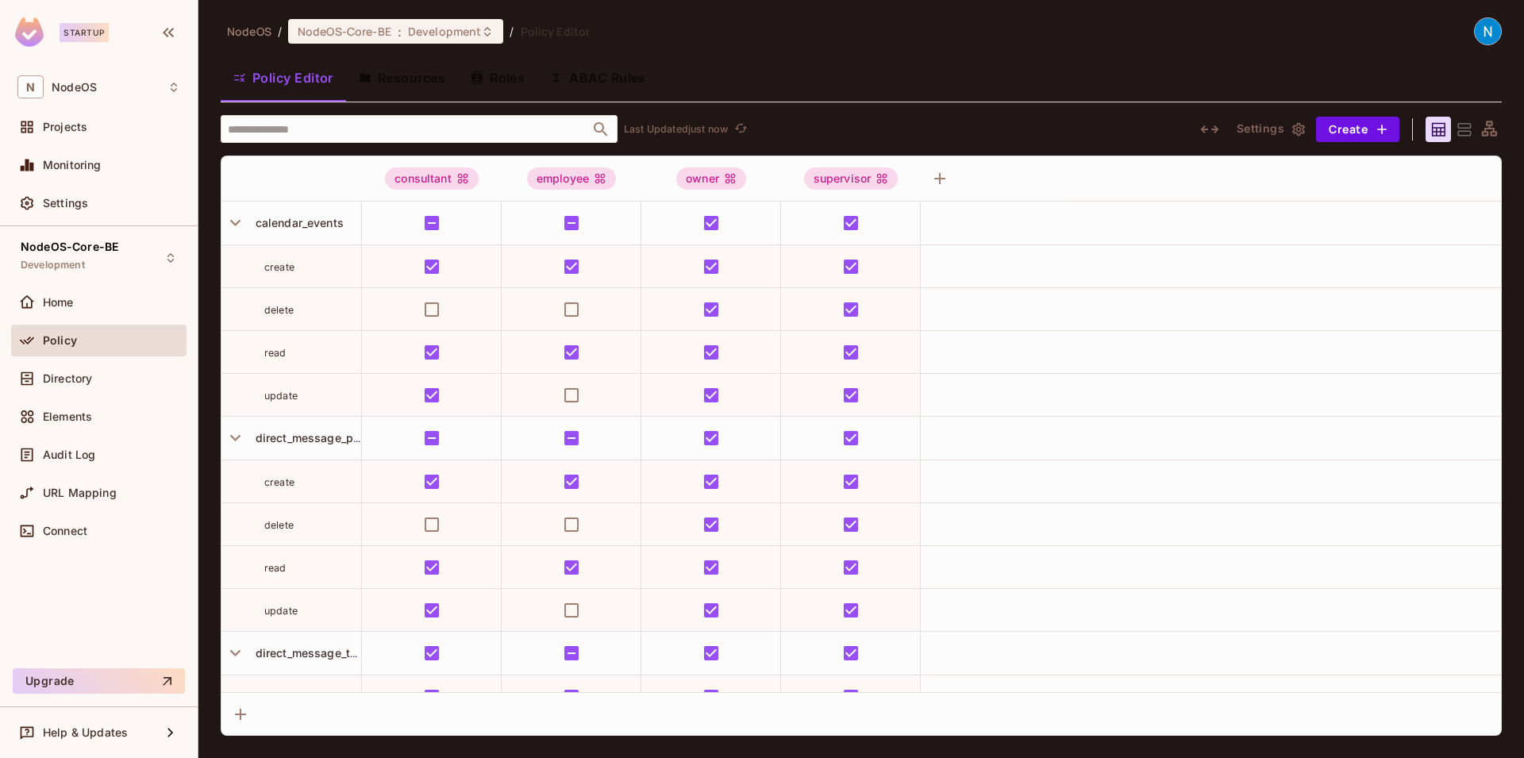
click at [44, 32] on div "Startup" at bounding box center [70, 31] width 110 height 29
click at [41, 31] on img at bounding box center [29, 31] width 29 height 29
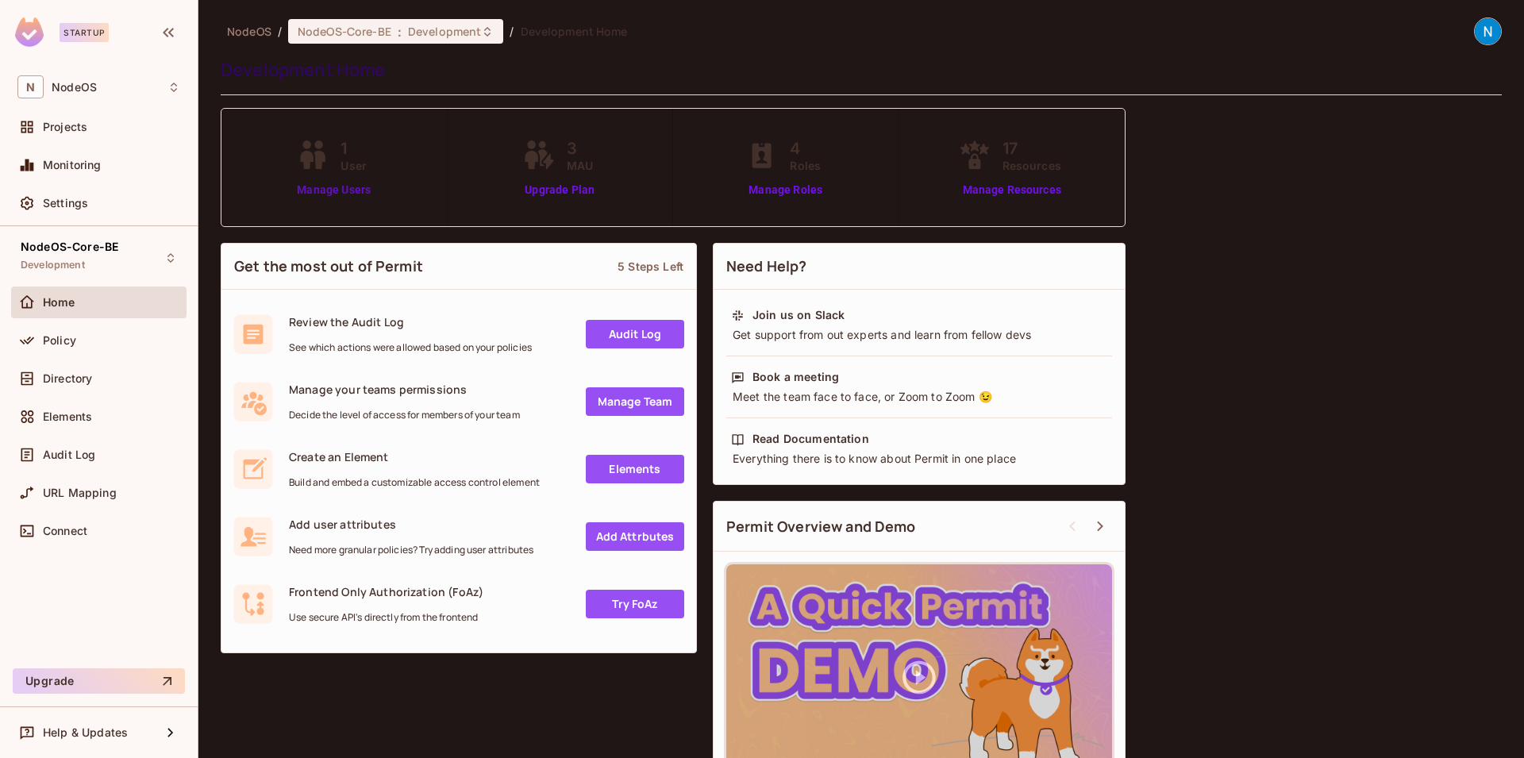
click at [354, 189] on link "Manage Users" at bounding box center [334, 190] width 82 height 17
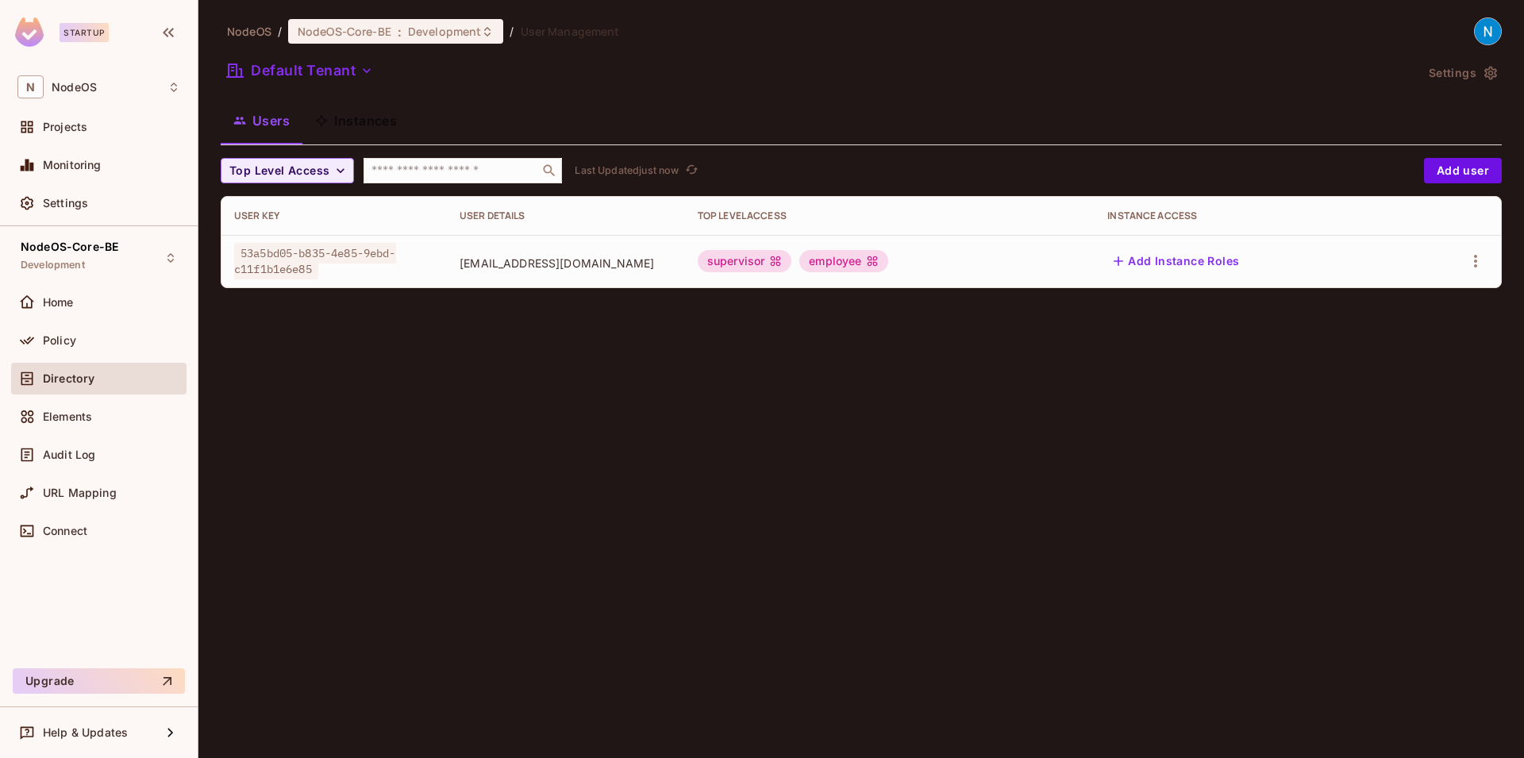
click at [833, 256] on div "supervisor employee" at bounding box center [890, 261] width 384 height 22
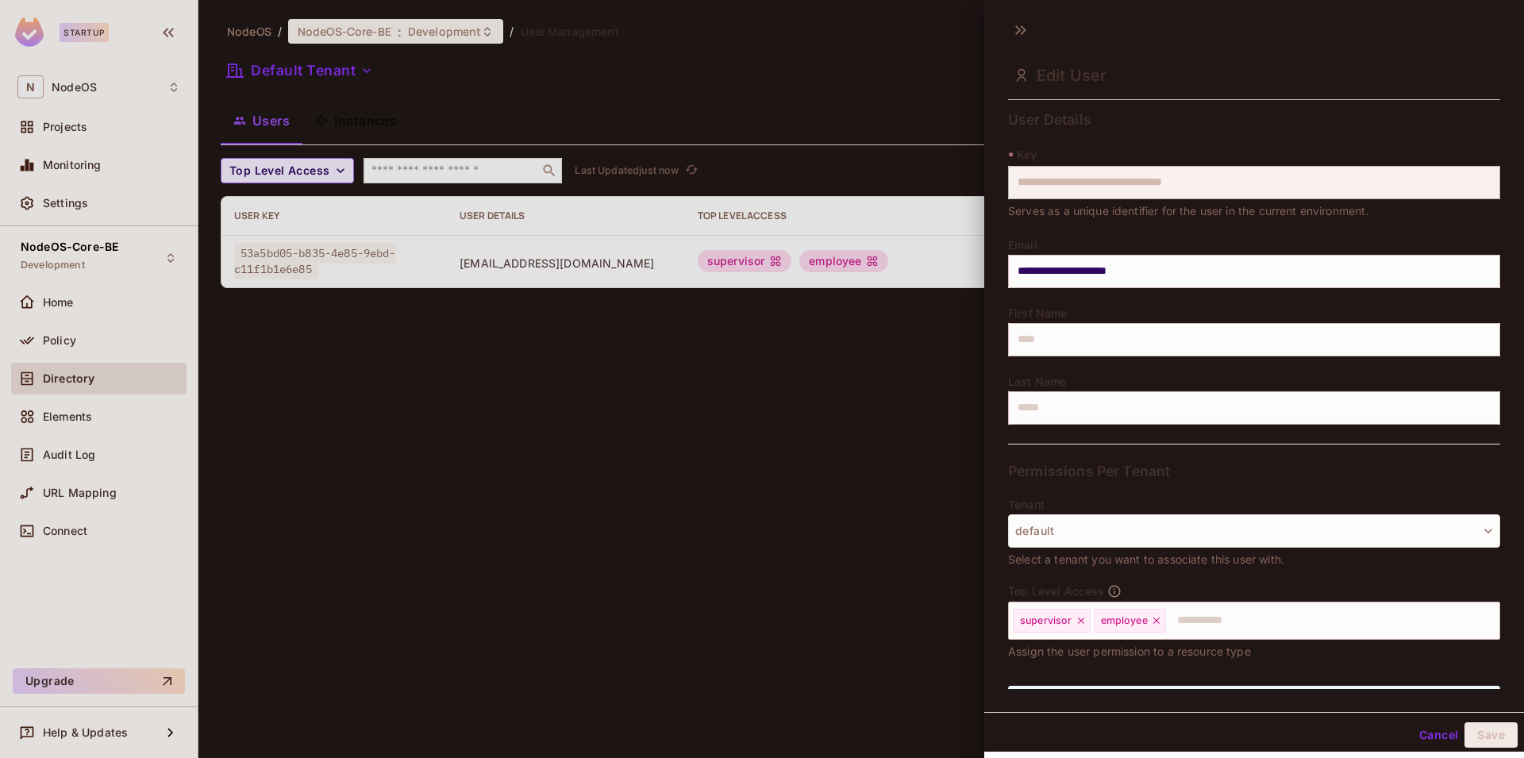
click at [1481, 253] on div "**********" at bounding box center [1254, 397] width 540 height 583
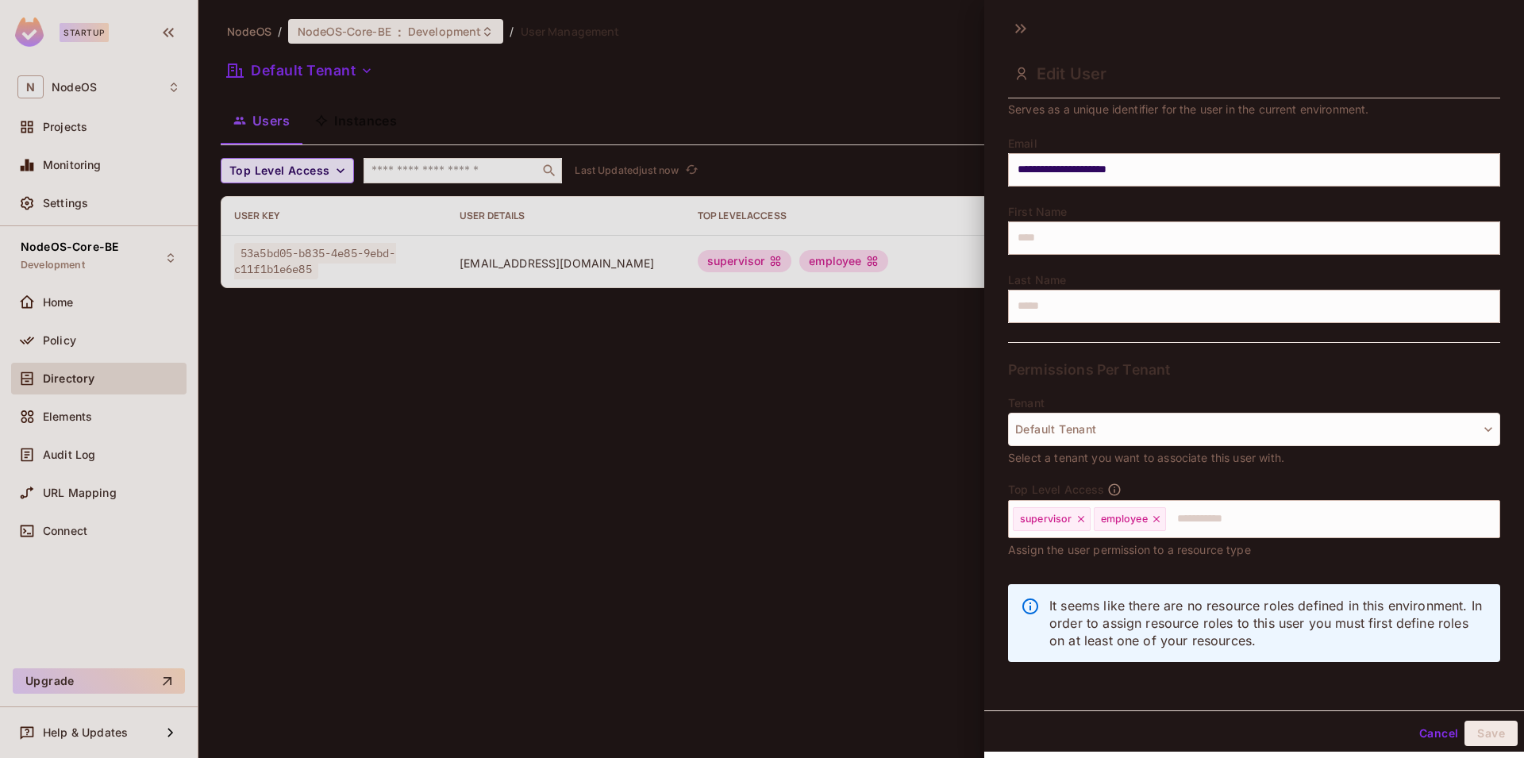
scroll to position [2, 0]
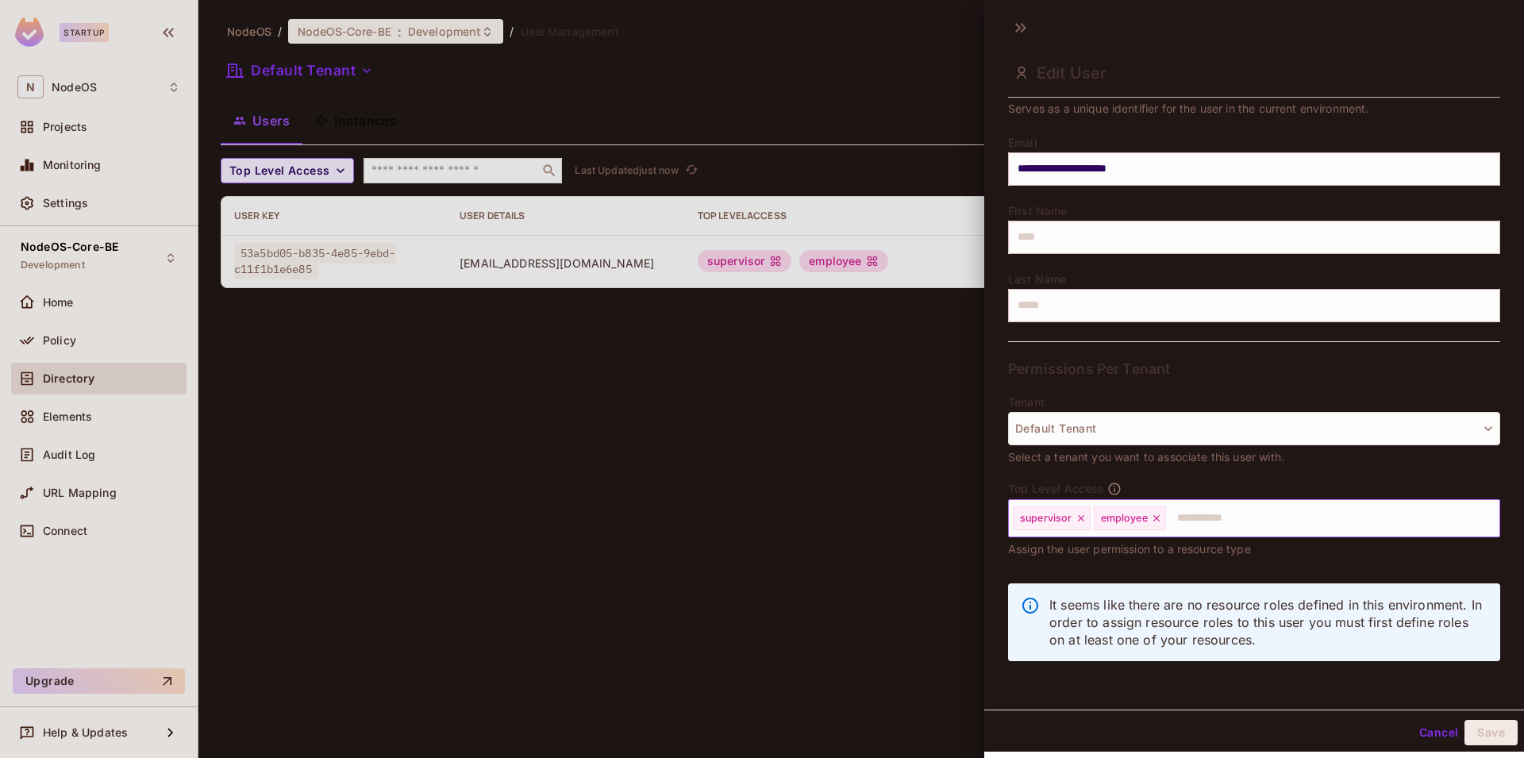
click at [1201, 524] on input "text" at bounding box center [1319, 518] width 302 height 32
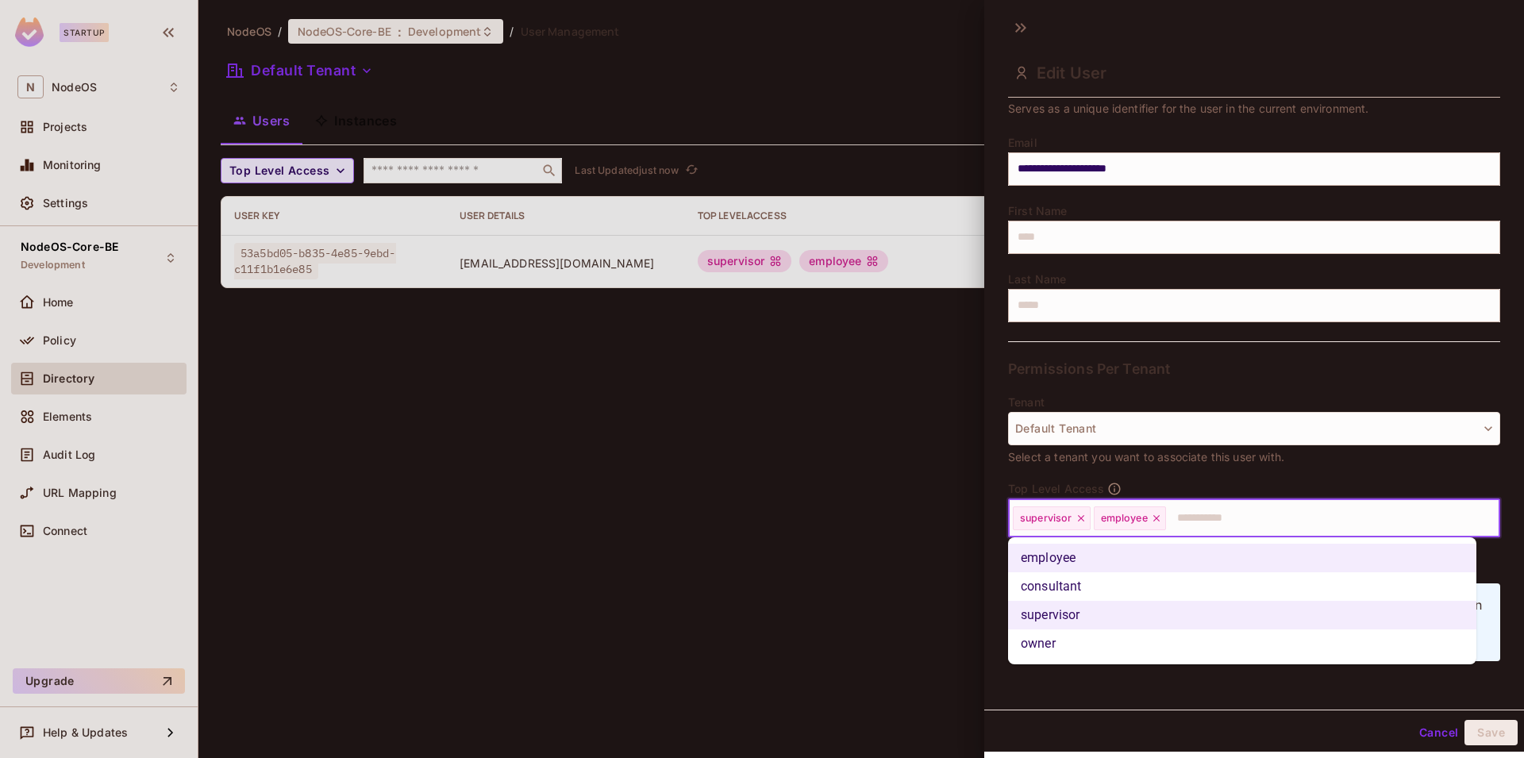
click at [1085, 635] on li "owner" at bounding box center [1242, 644] width 468 height 29
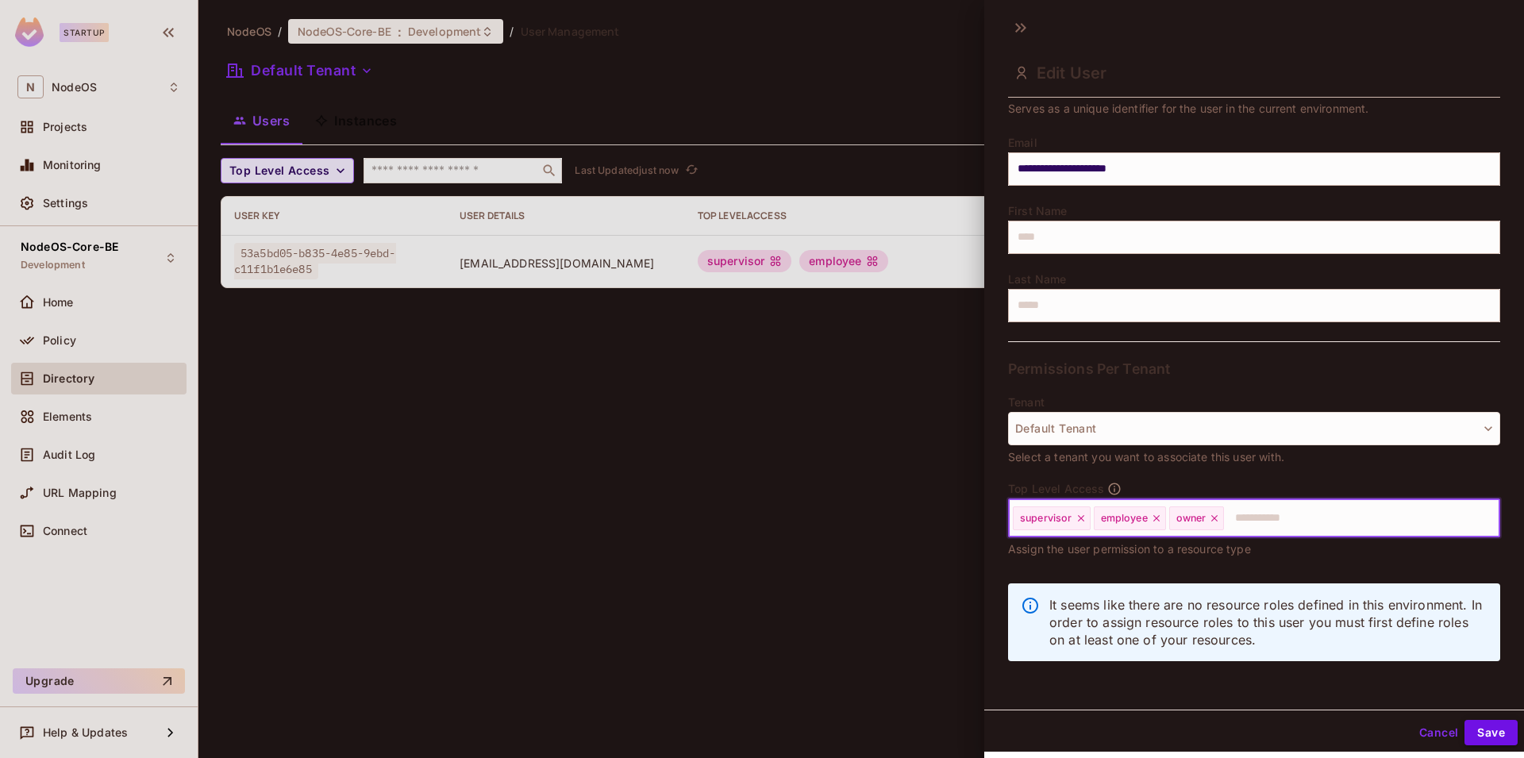
click at [1482, 730] on button "Save" at bounding box center [1491, 732] width 53 height 25
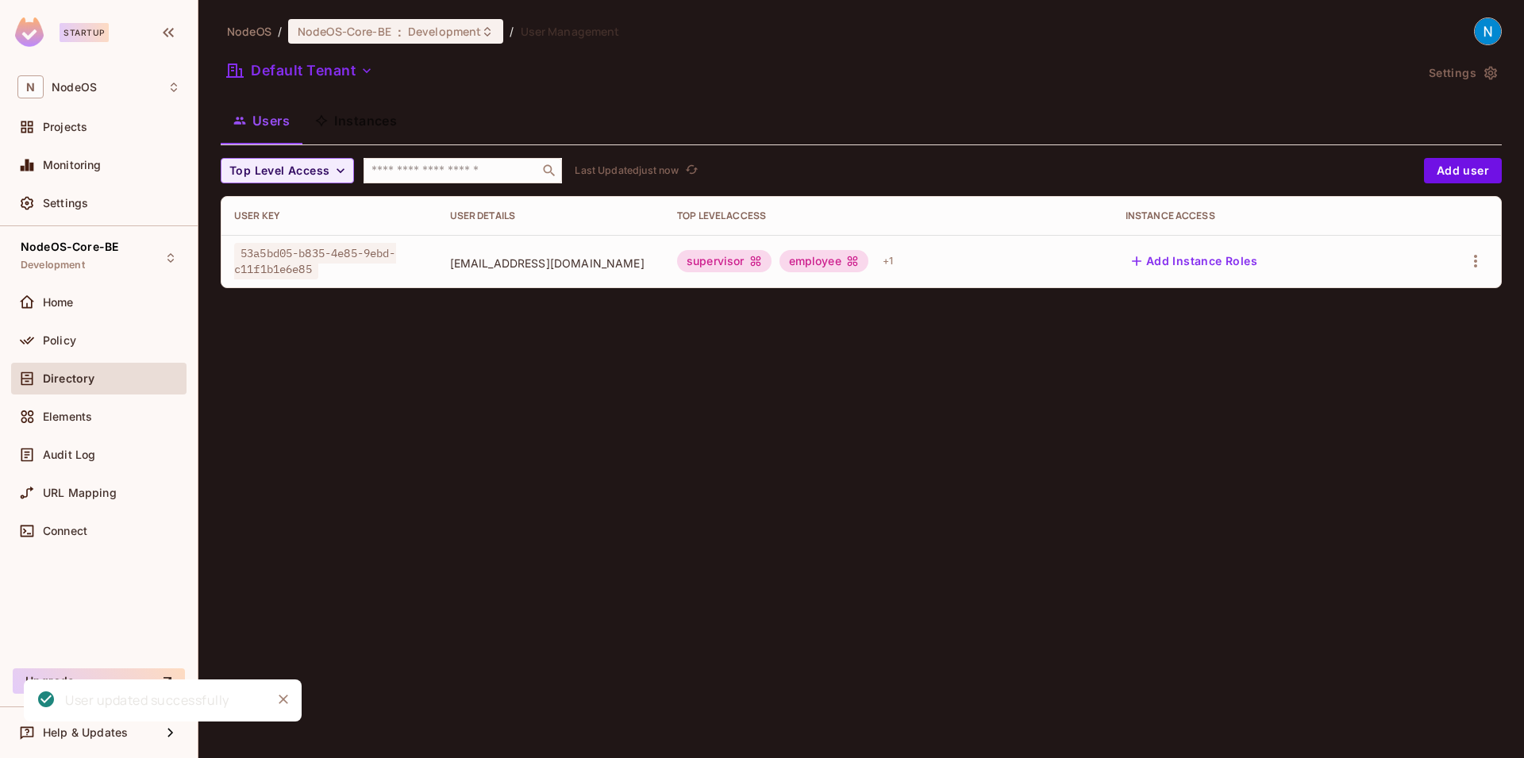
click at [686, 406] on div "NodeOS / NodeOS-Core-BE : Development / User Management Default Tenant Settings…" at bounding box center [861, 379] width 1326 height 758
click at [899, 270] on div "+ 1" at bounding box center [887, 260] width 23 height 25
click at [951, 320] on div "owner" at bounding box center [968, 312] width 70 height 22
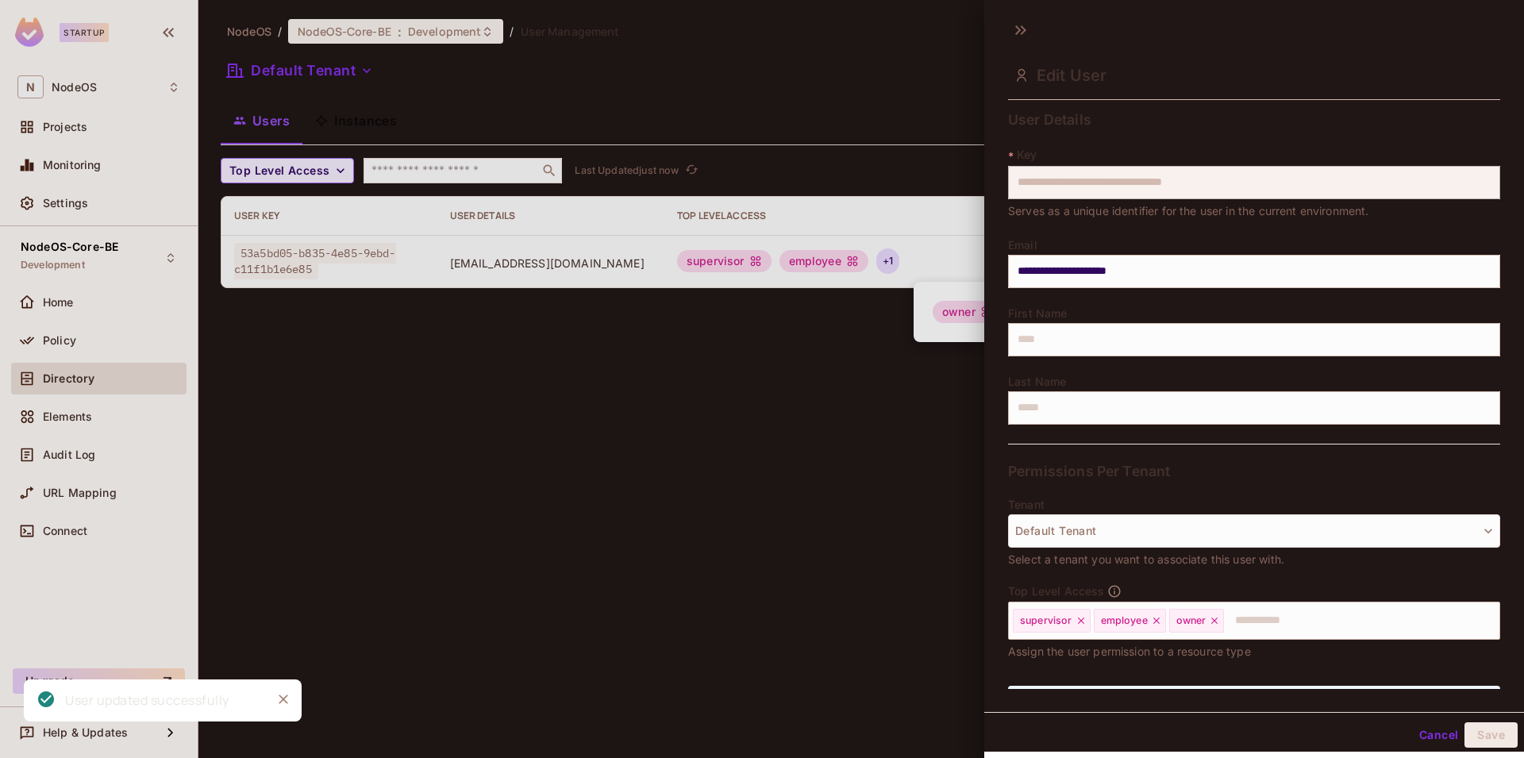
click at [965, 318] on div at bounding box center [762, 379] width 1524 height 758
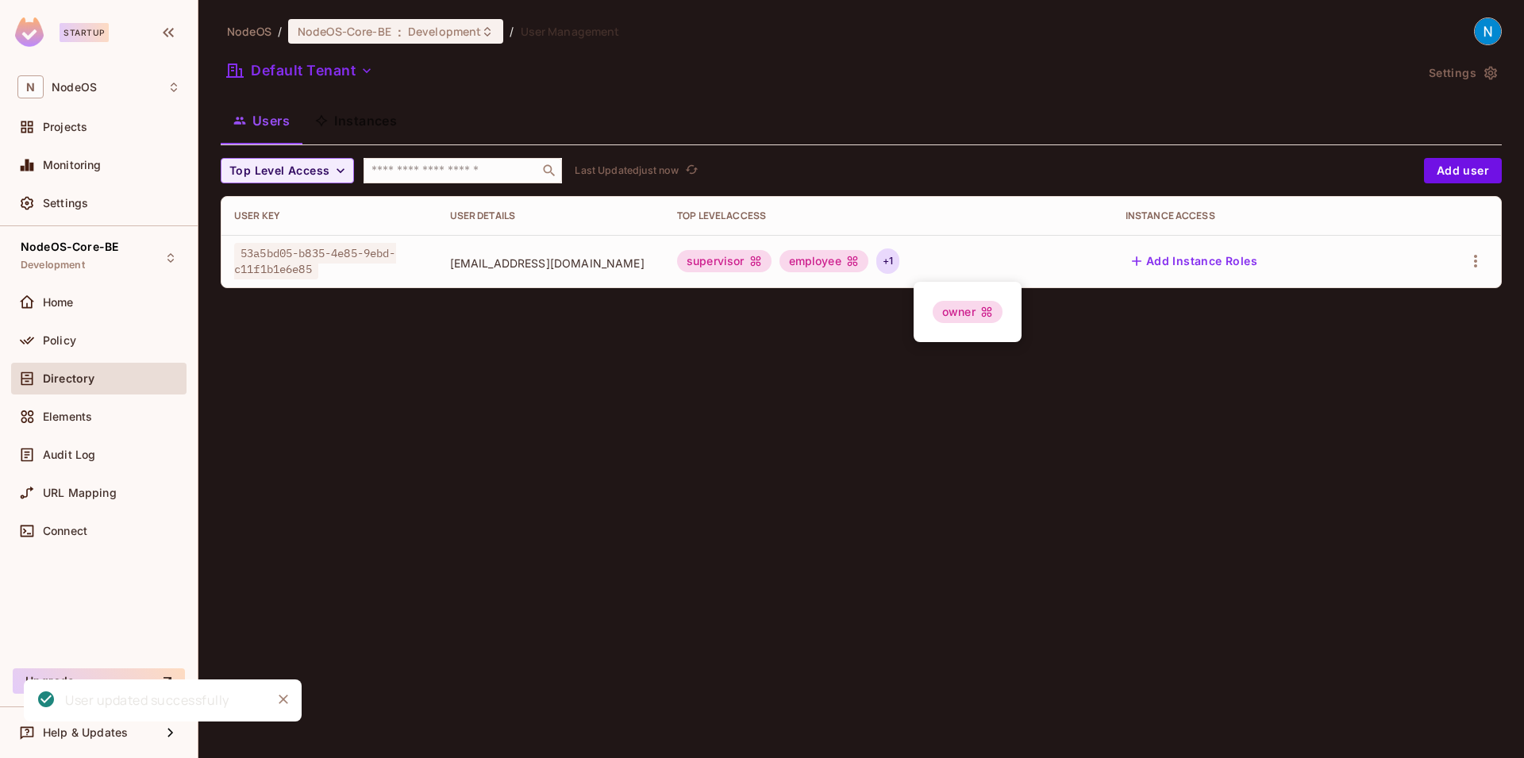
click at [957, 322] on div "owner" at bounding box center [968, 312] width 70 height 22
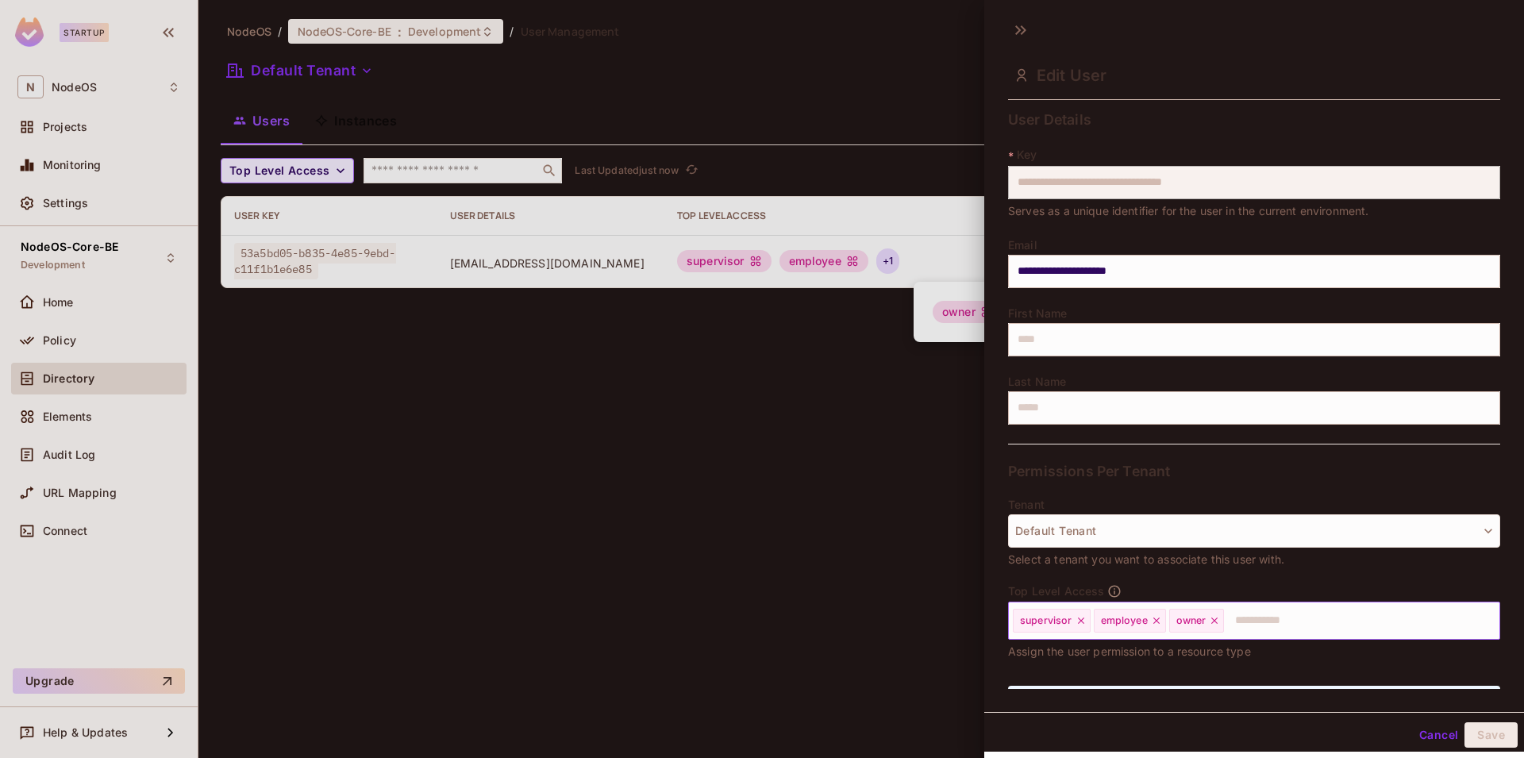
click at [1216, 624] on icon at bounding box center [1214, 620] width 11 height 11
click at [1487, 737] on button "Save" at bounding box center [1491, 734] width 53 height 25
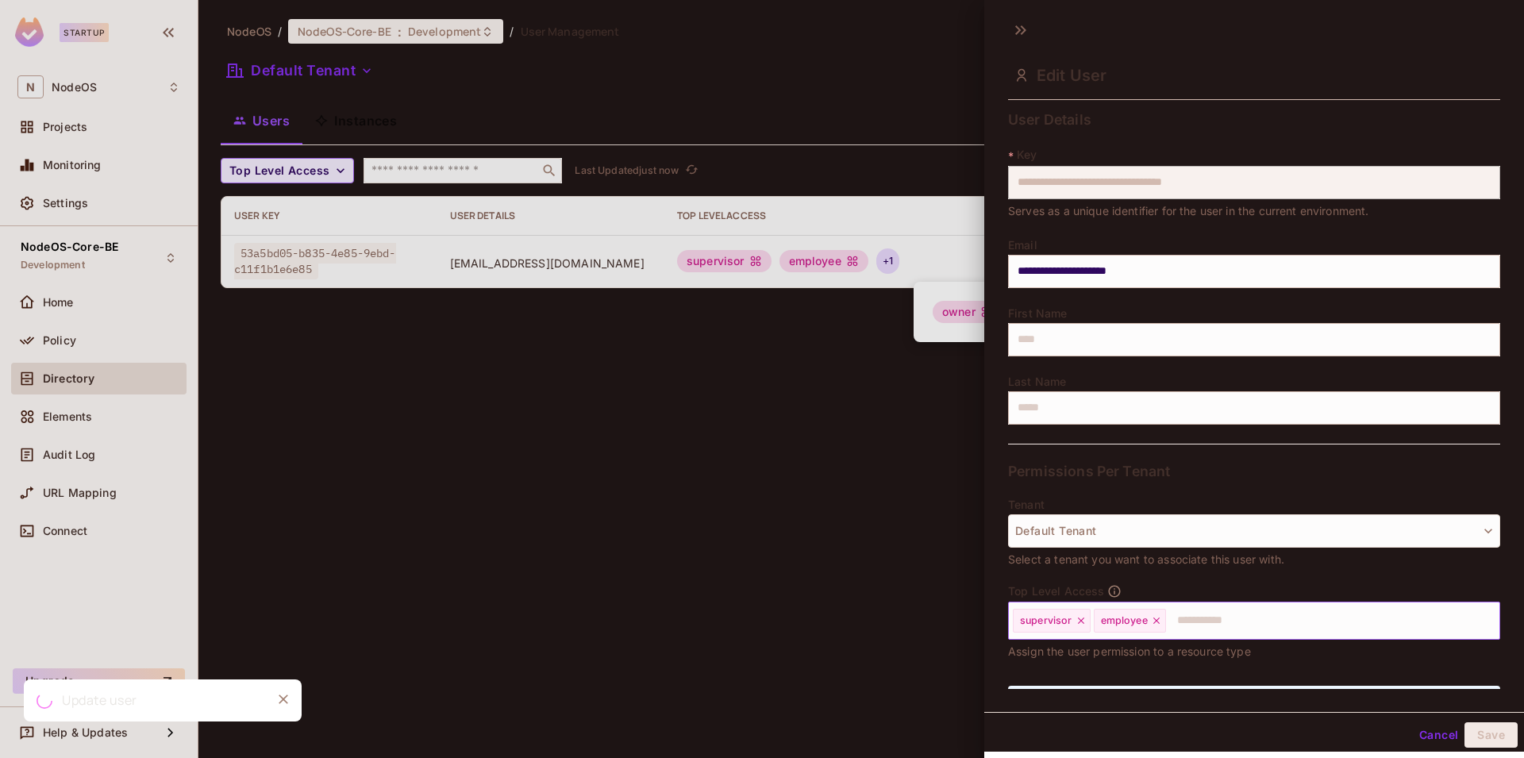
click at [601, 459] on div at bounding box center [762, 379] width 1524 height 758
